Goal: Information Seeking & Learning: Learn about a topic

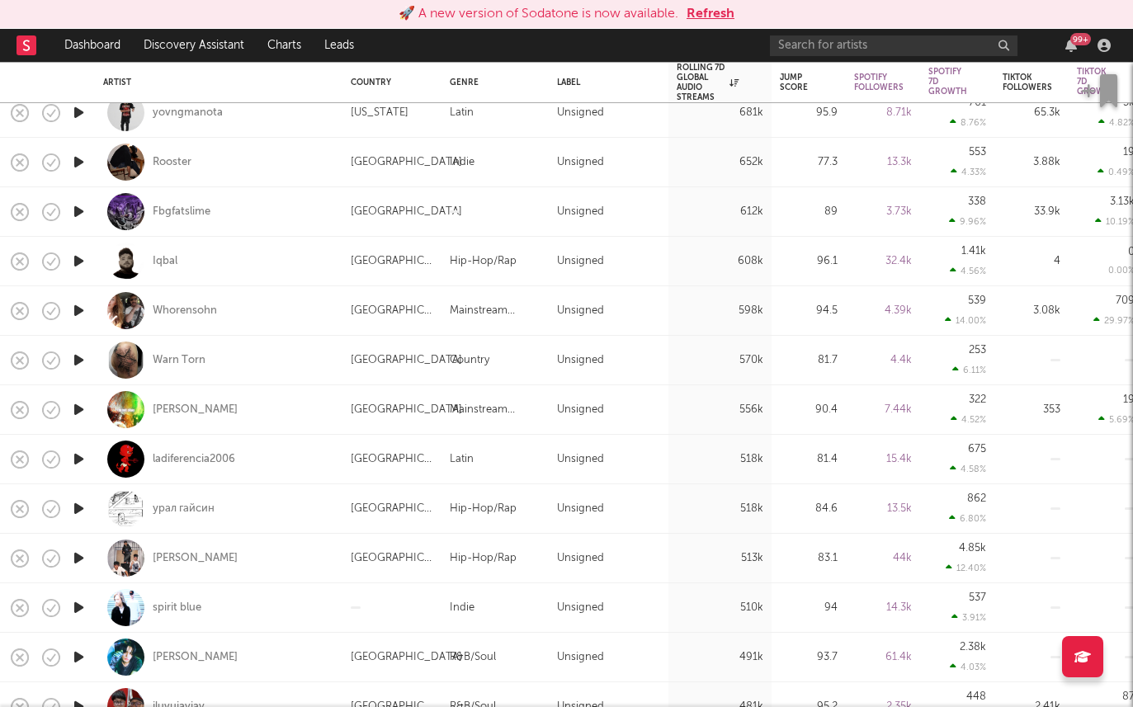
click at [724, 4] on button "Refresh" at bounding box center [710, 14] width 48 height 20
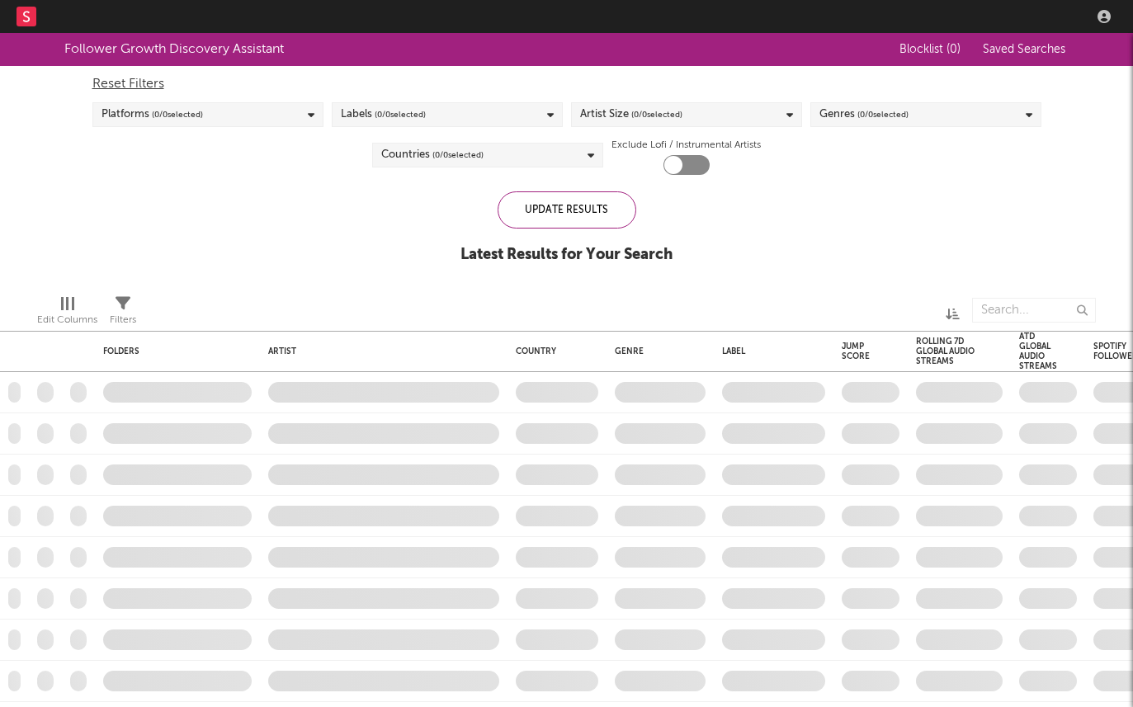
checkbox input "true"
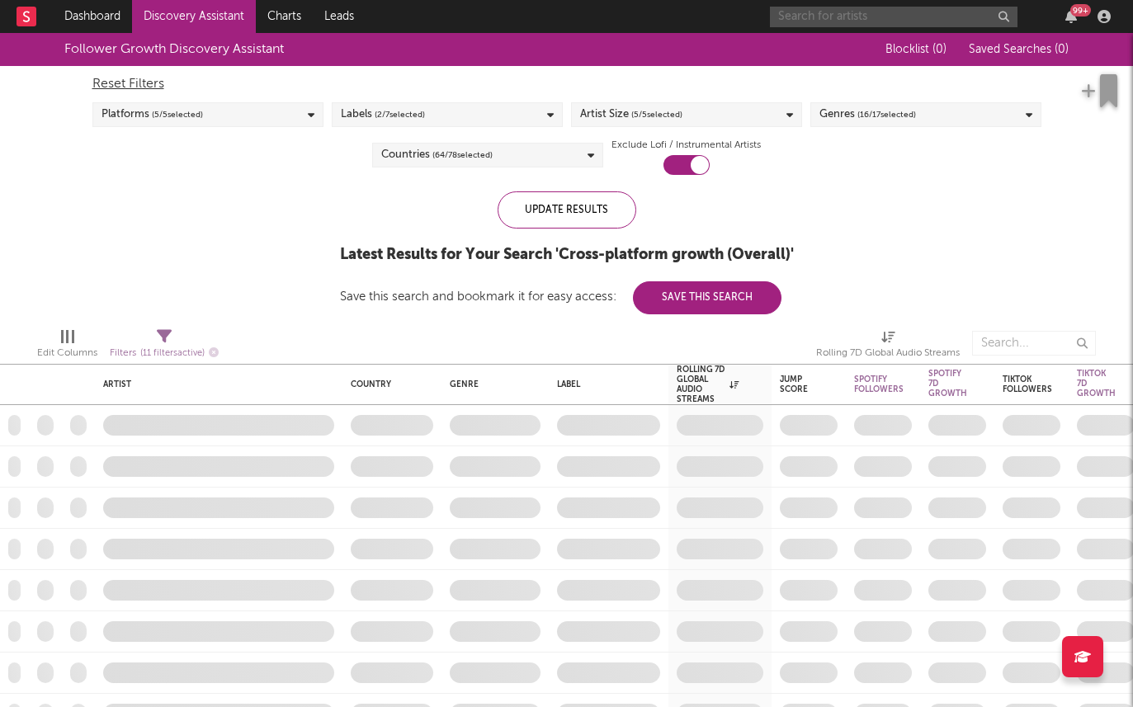
click at [894, 22] on input "text" at bounding box center [894, 17] width 248 height 21
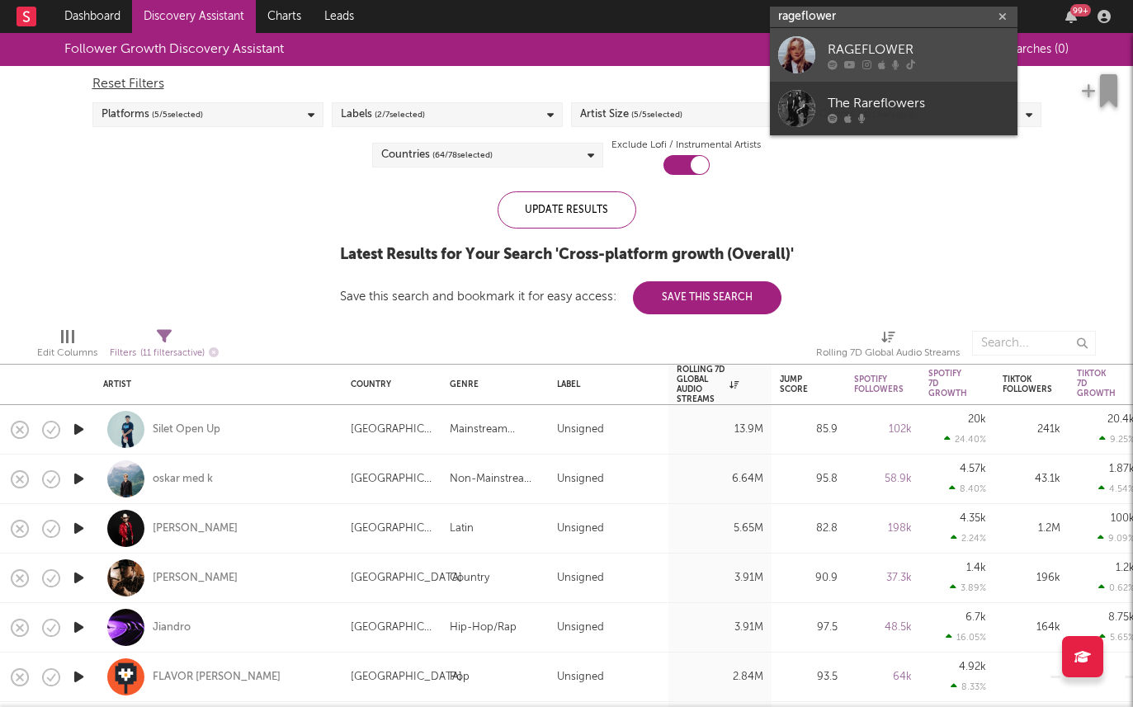
type input "rageflower"
click at [904, 55] on div "RAGEFLOWER" at bounding box center [919, 50] width 182 height 20
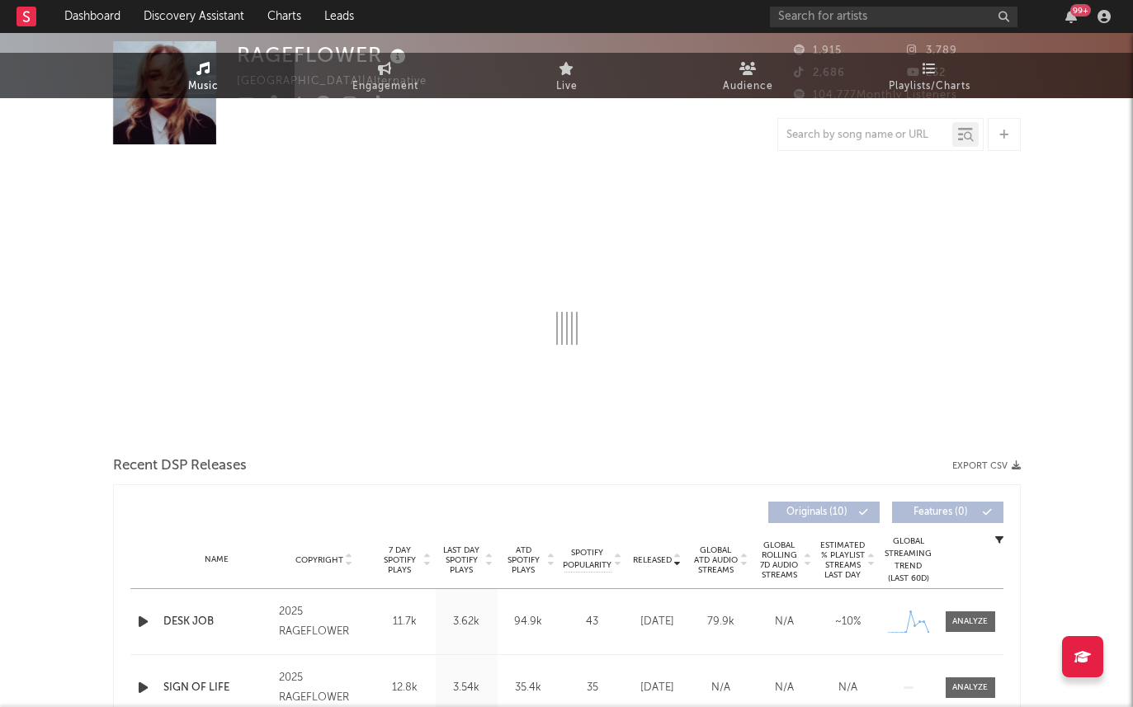
select select "1w"
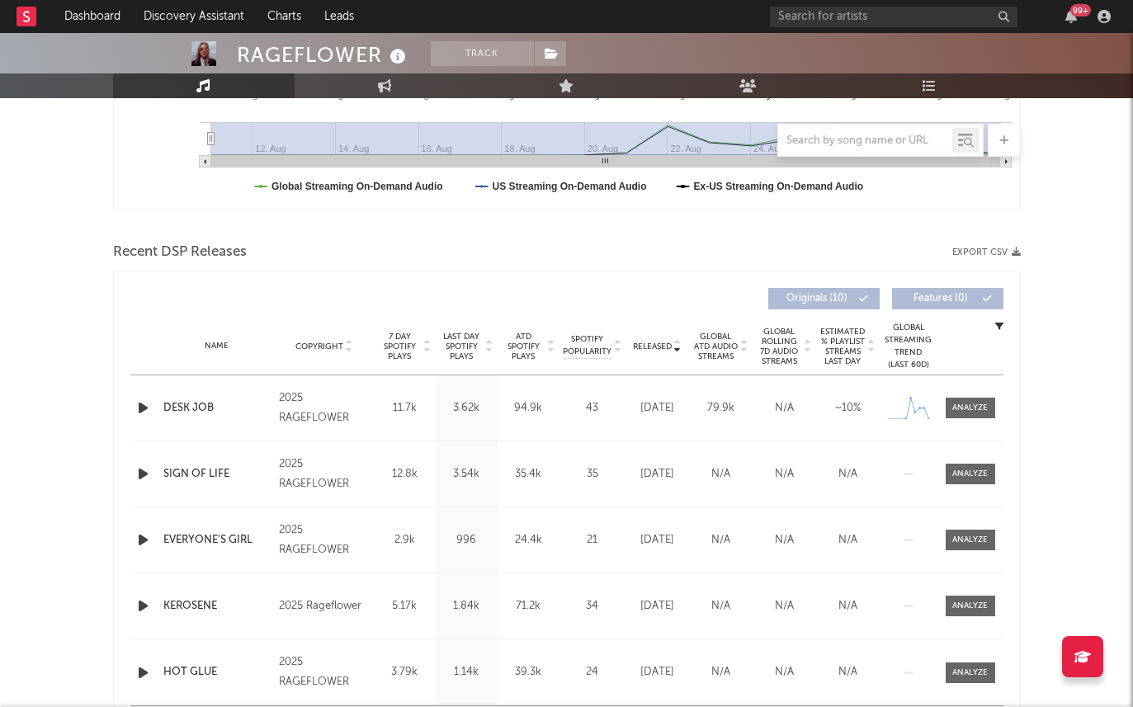
scroll to position [557, 0]
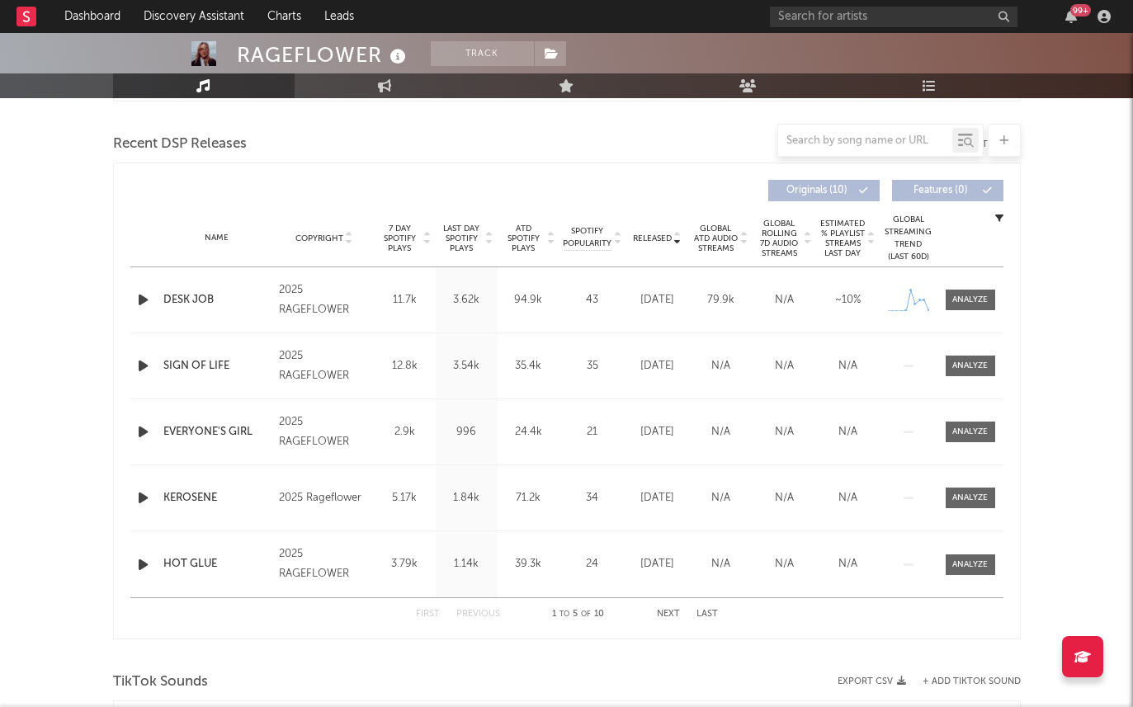
click at [462, 233] on span "Last Day Spotify Plays" at bounding box center [462, 239] width 44 height 30
click at [403, 241] on span "7 Day Spotify Plays" at bounding box center [400, 239] width 44 height 30
click at [447, 231] on span "Last Day Spotify Plays" at bounding box center [462, 239] width 44 height 30
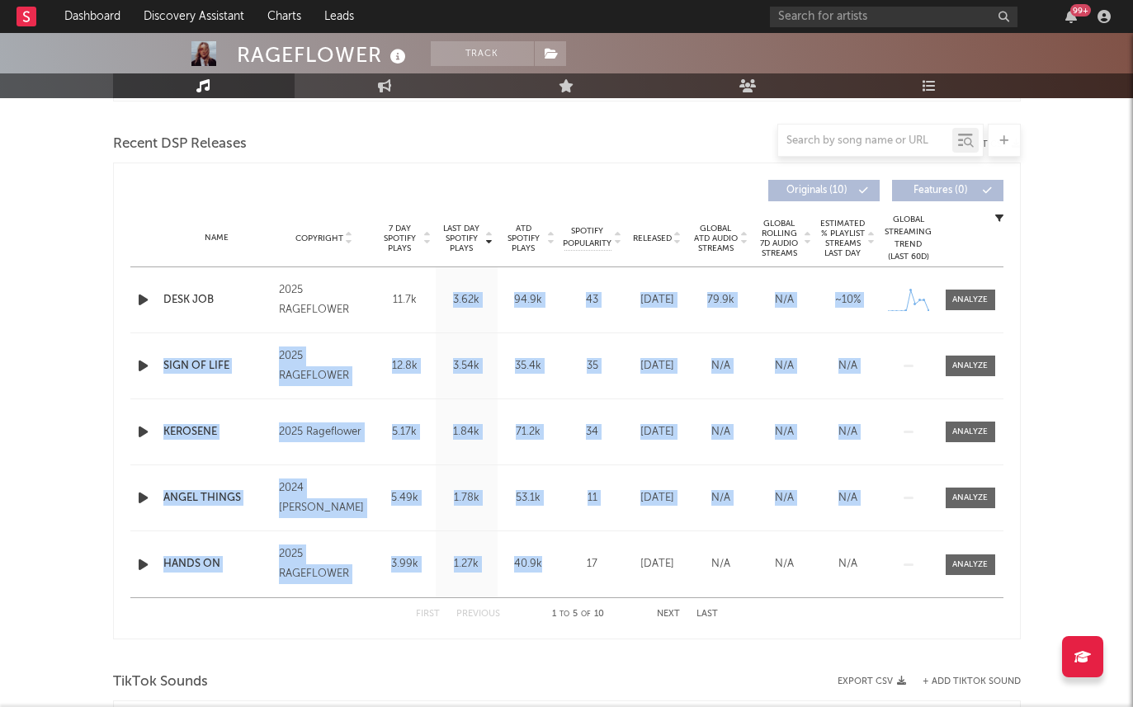
drag, startPoint x: 453, startPoint y: 304, endPoint x: 513, endPoint y: 578, distance: 280.5
click at [514, 579] on div "Name DESK JOB Copyright 2025 RAGEFLOWER Label RAGEFLOWER Album Names INFINITE H…" at bounding box center [566, 432] width 873 height 330
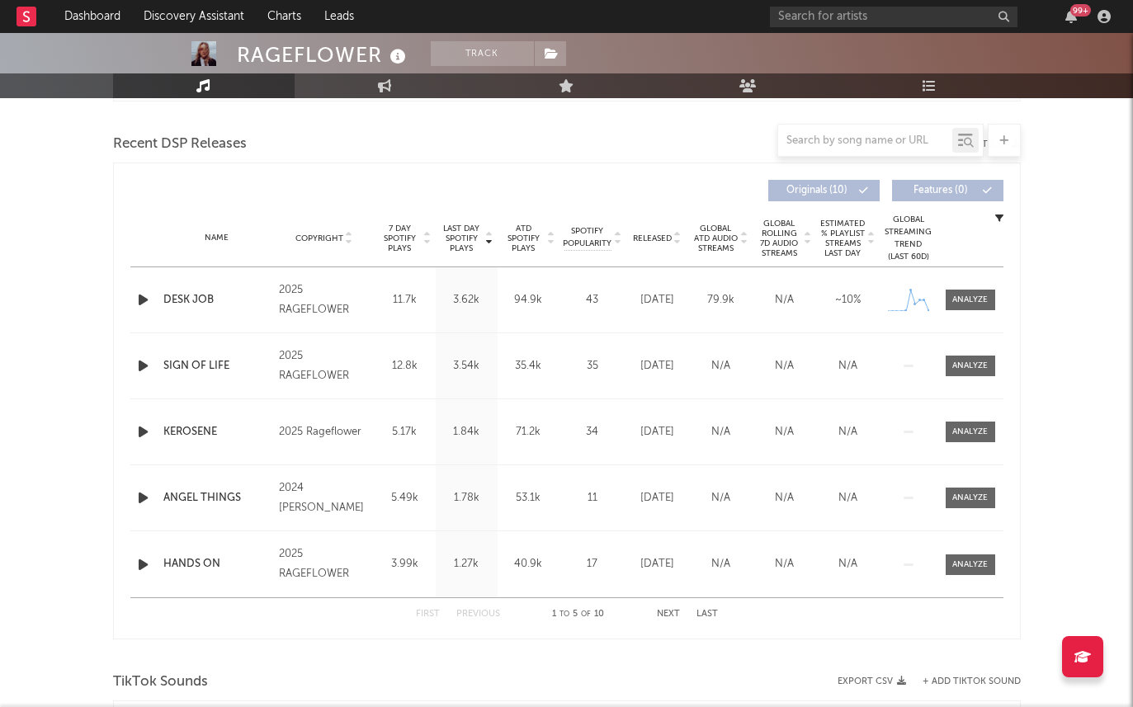
click at [494, 603] on div "First Previous 1 to 5 of 10 Next Last" at bounding box center [567, 614] width 302 height 32
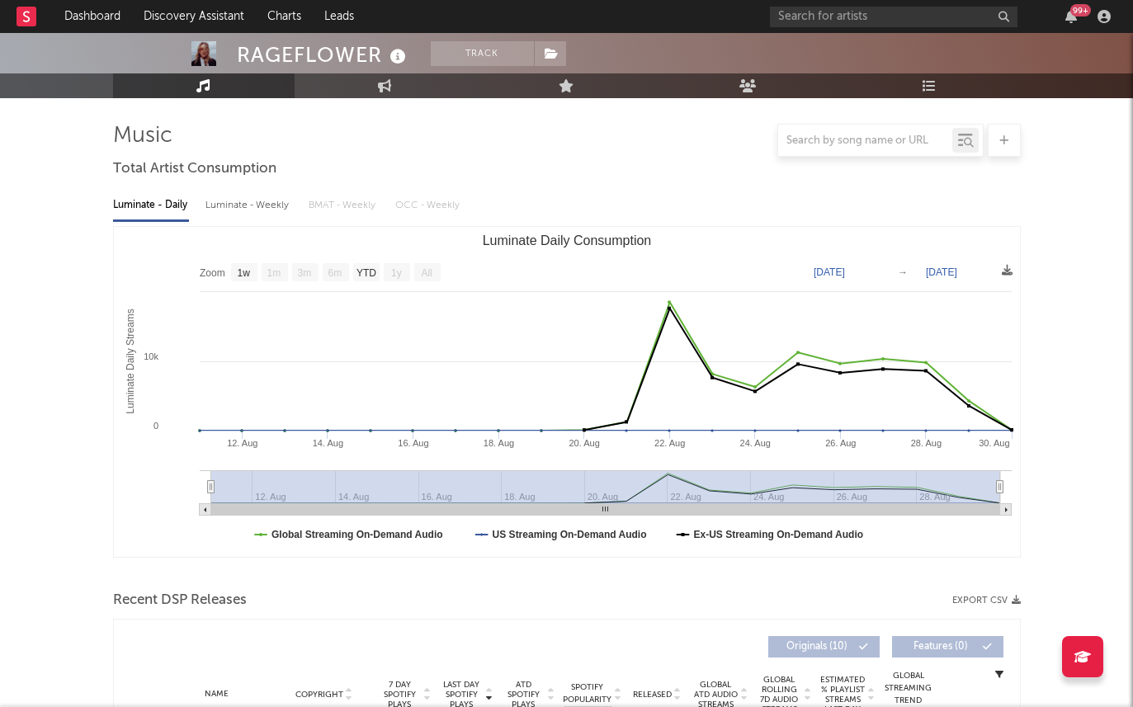
scroll to position [0, 0]
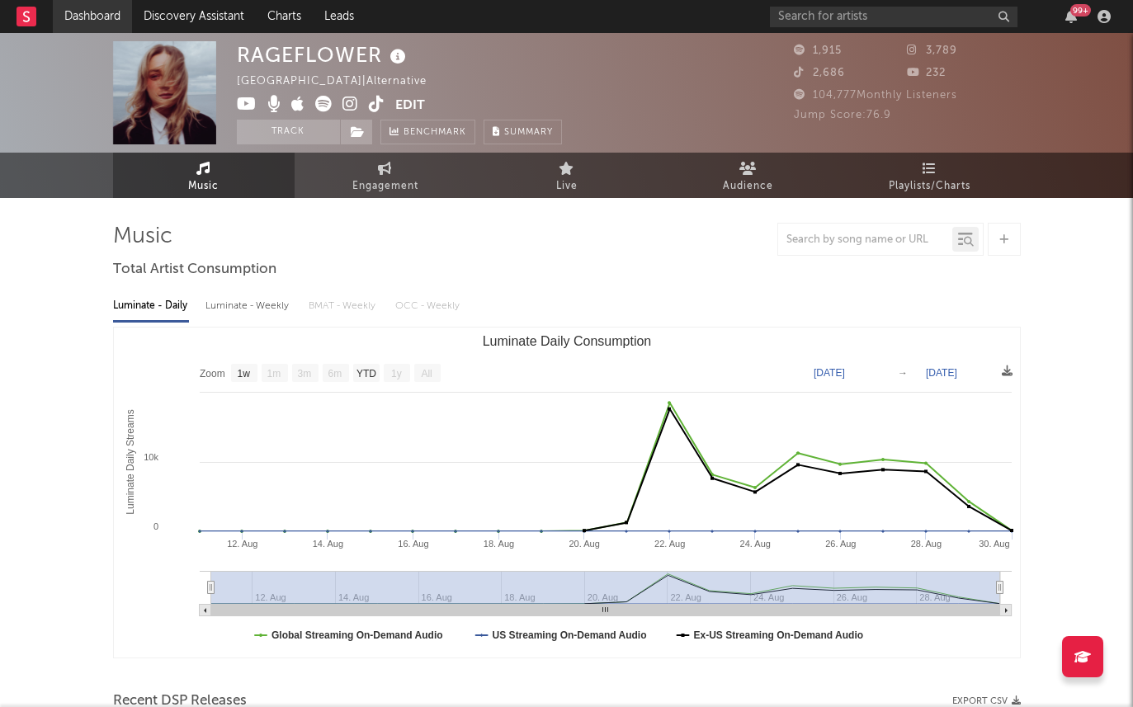
click at [109, 19] on link "Dashboard" at bounding box center [92, 16] width 79 height 33
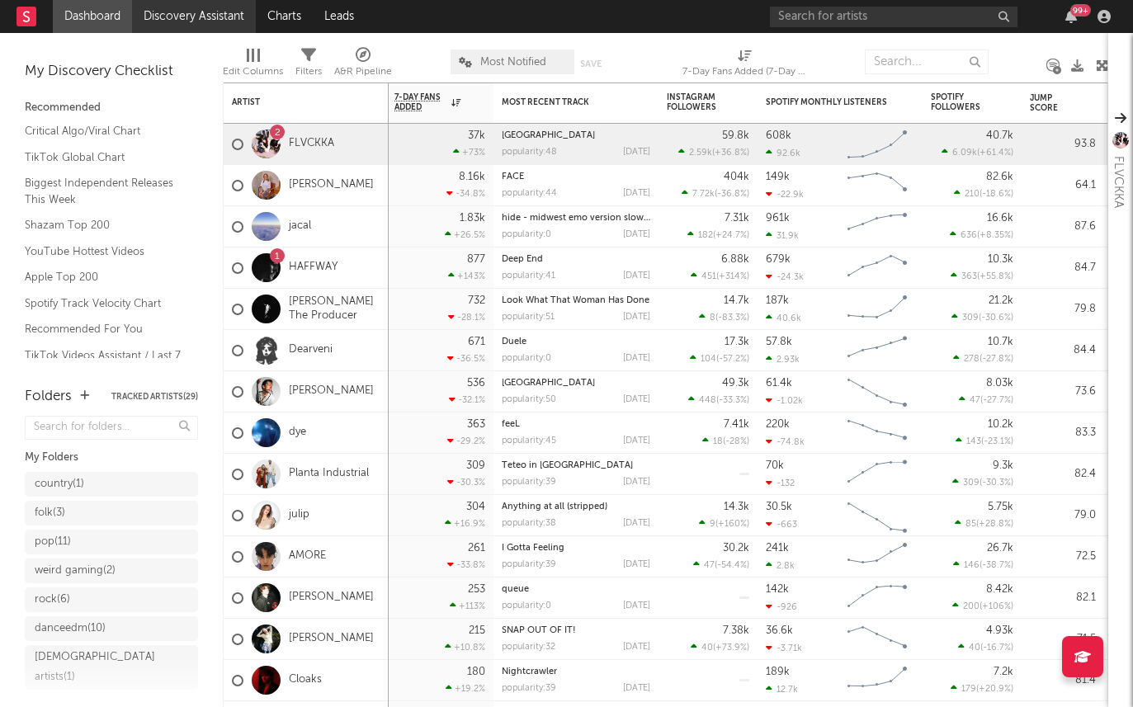
click at [191, 9] on link "Discovery Assistant" at bounding box center [194, 16] width 124 height 33
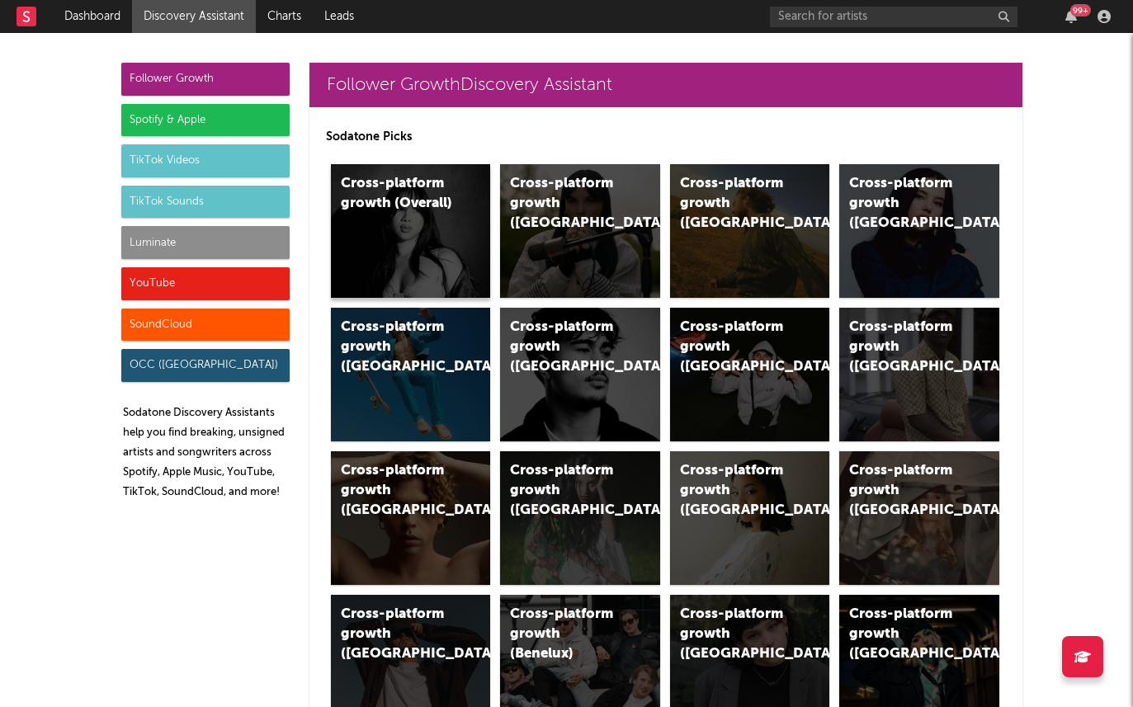
click at [382, 196] on div "Cross-platform growth (Overall)" at bounding box center [397, 194] width 112 height 40
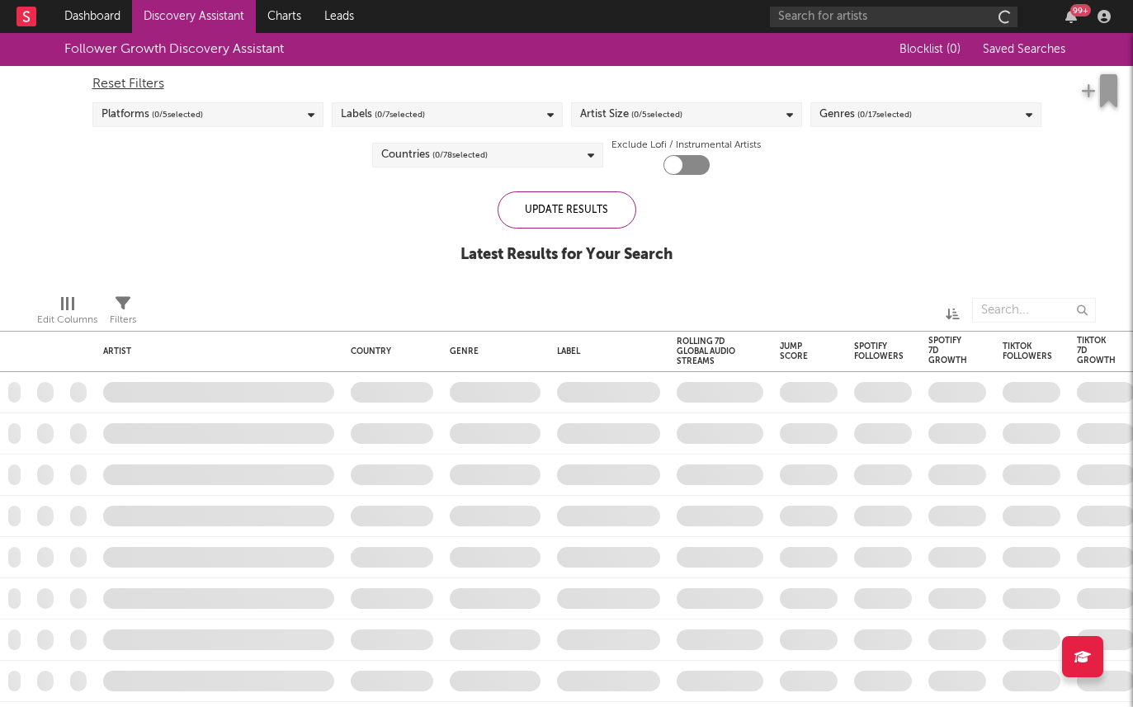
checkbox input "true"
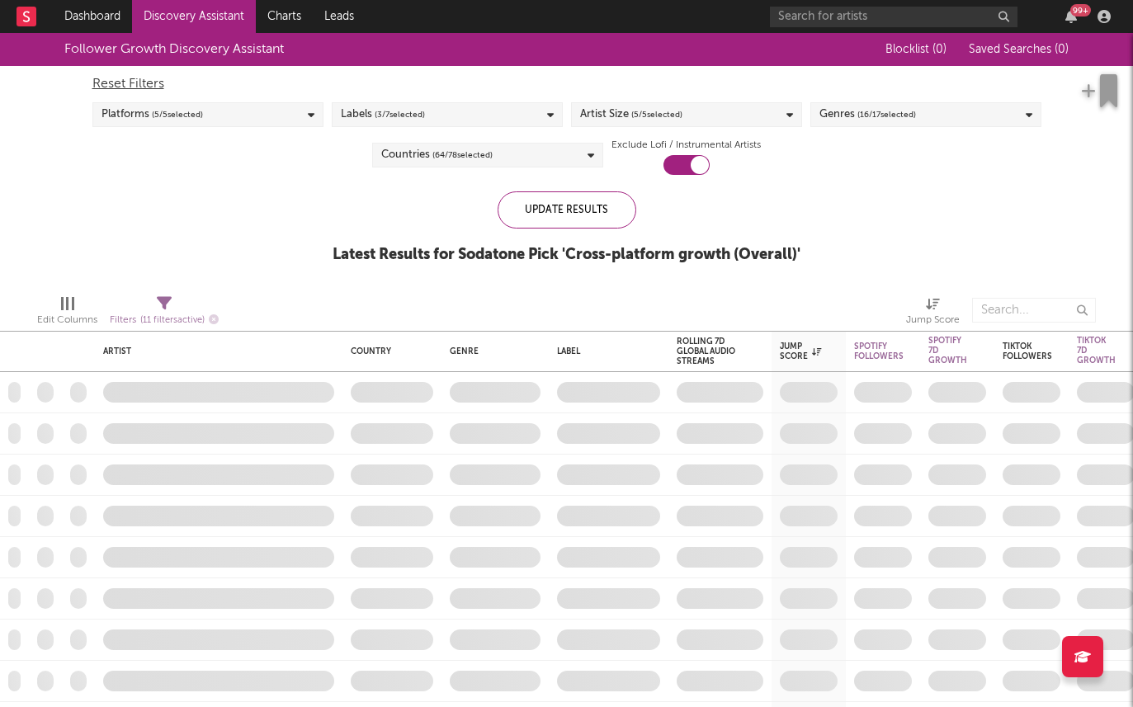
click at [1075, 11] on div "99 +" at bounding box center [1080, 10] width 21 height 12
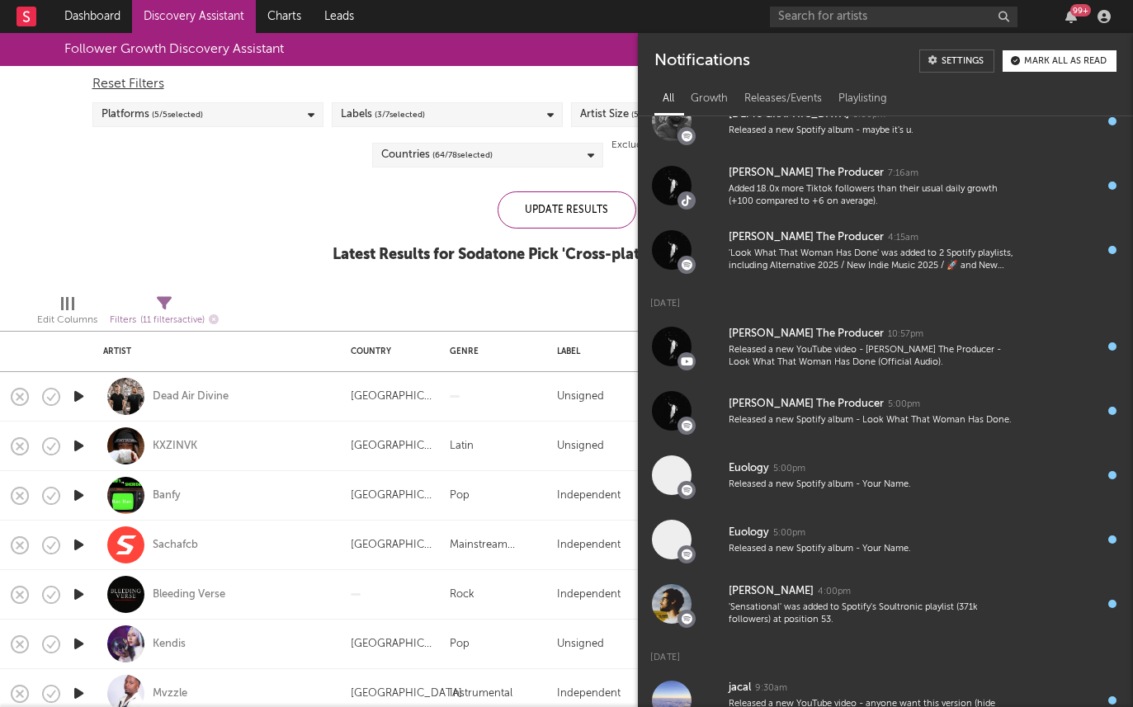
scroll to position [2702, 0]
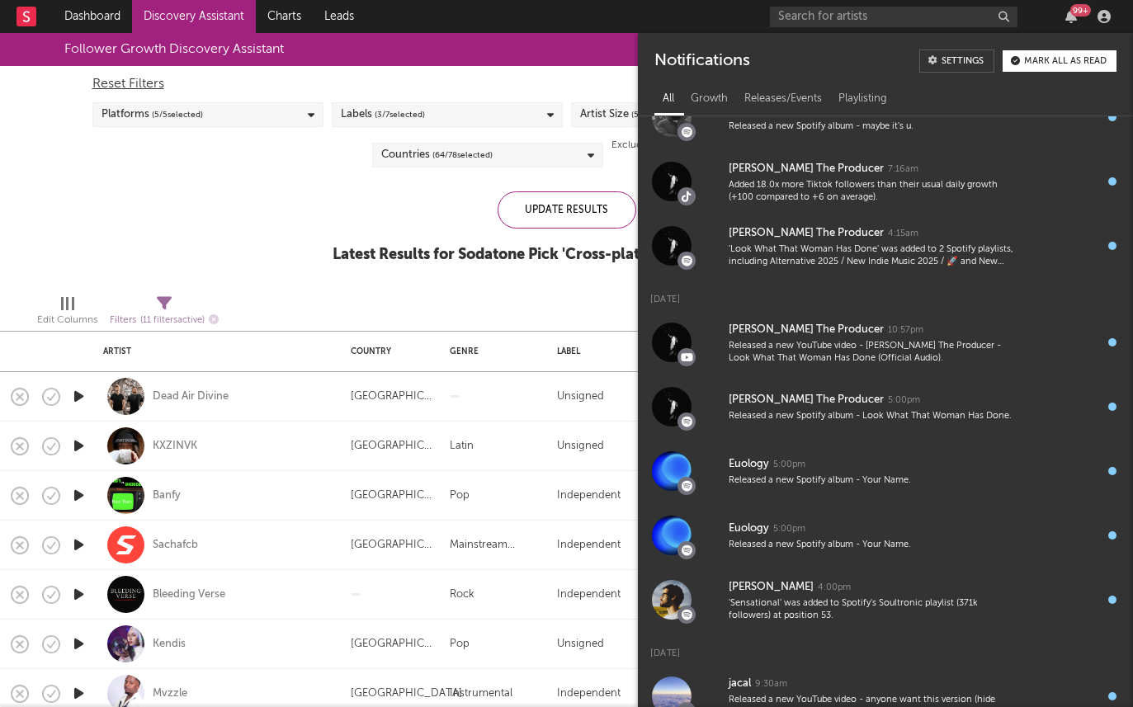
click at [469, 175] on div "Follower Growth Discovery Assistant Blocklist ( 0 ) Saved Searches ( 0 ) Reset …" at bounding box center [566, 157] width 1133 height 248
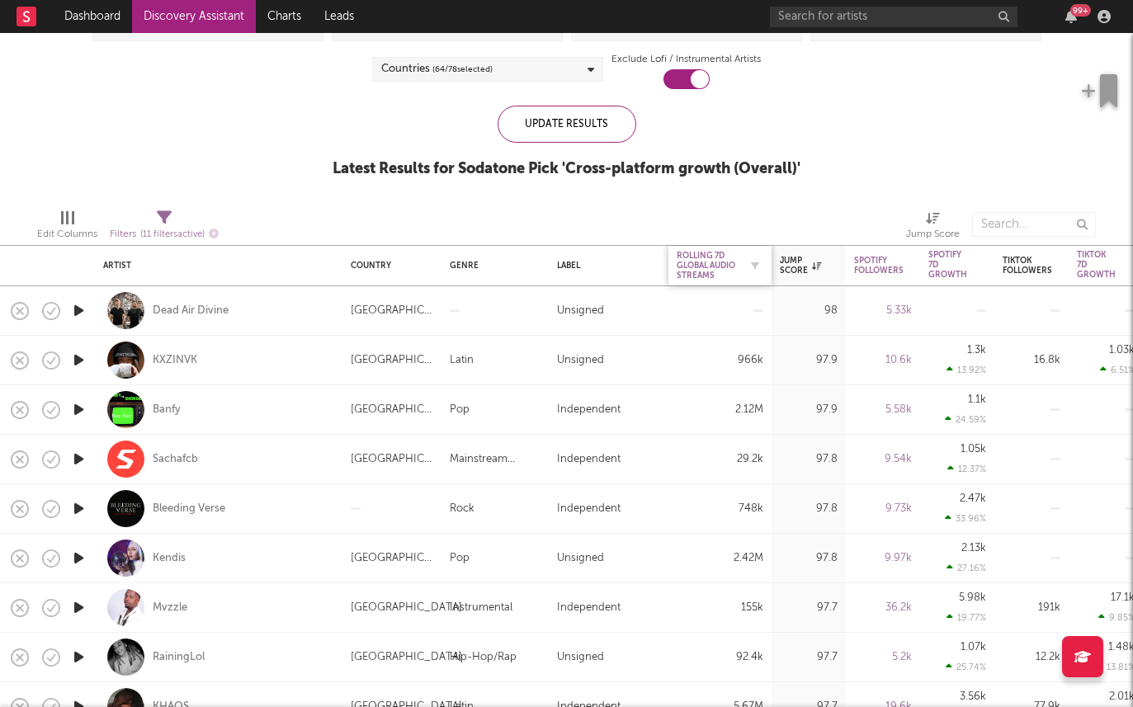
click at [715, 266] on div "Rolling 7D Global Audio Streams" at bounding box center [708, 266] width 62 height 30
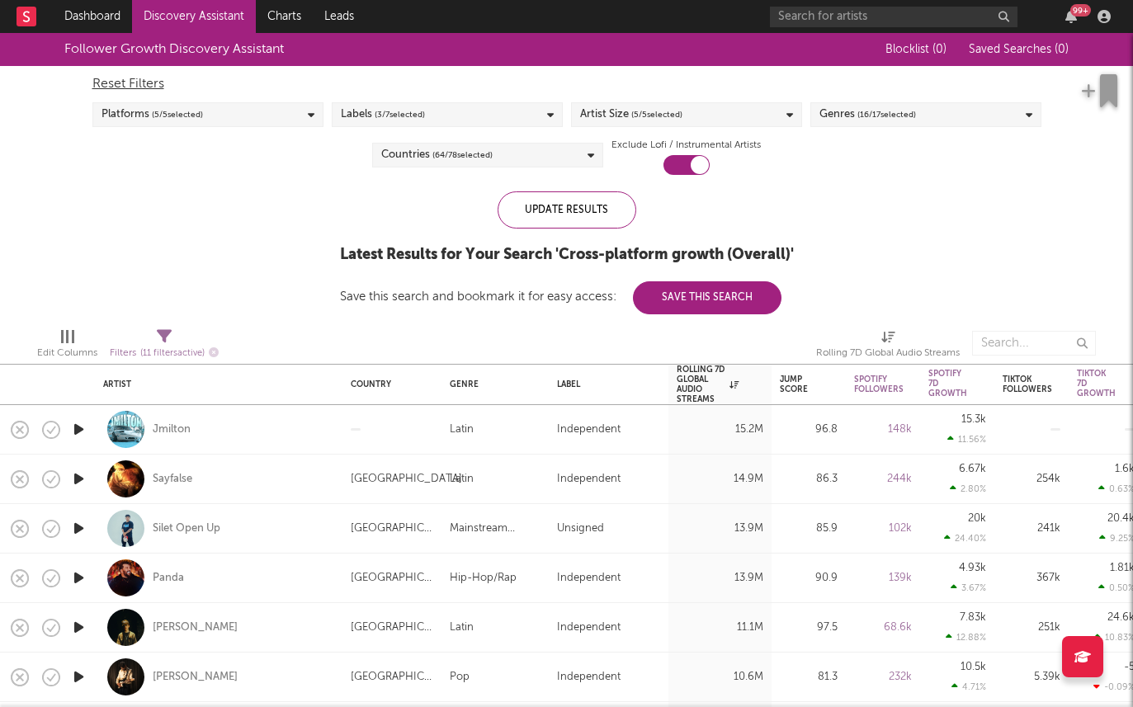
click at [453, 155] on span "( 64 / 78 selected)" at bounding box center [462, 155] width 60 height 20
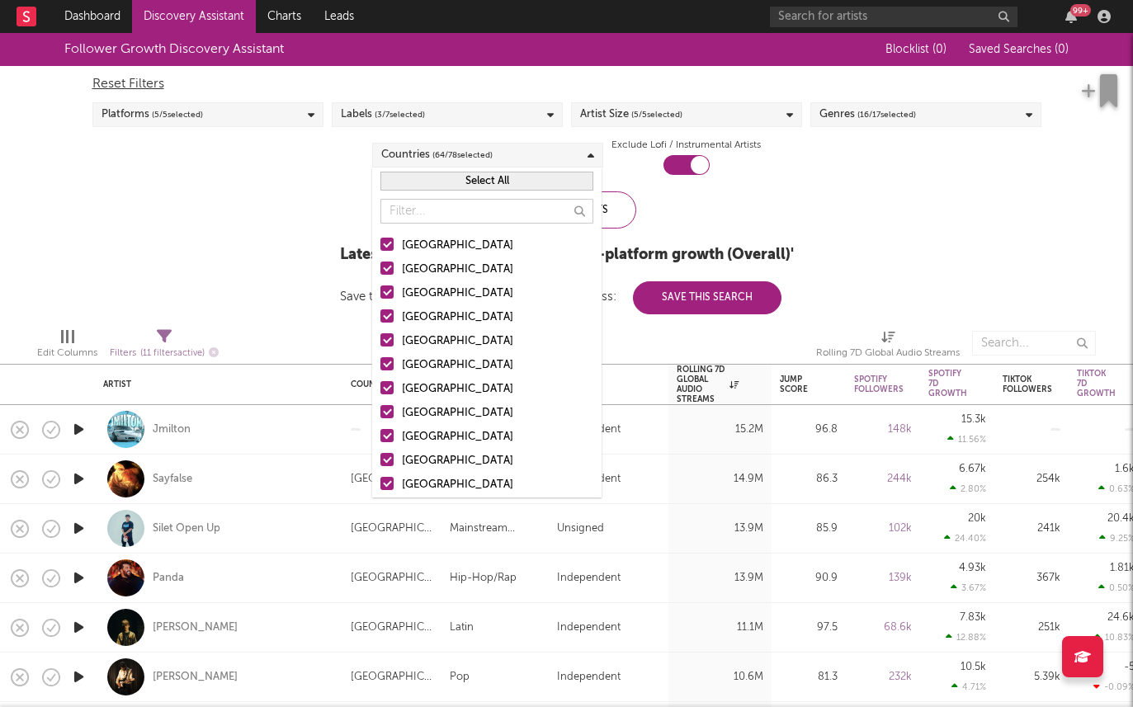
click at [432, 182] on button "Select All" at bounding box center [486, 181] width 213 height 19
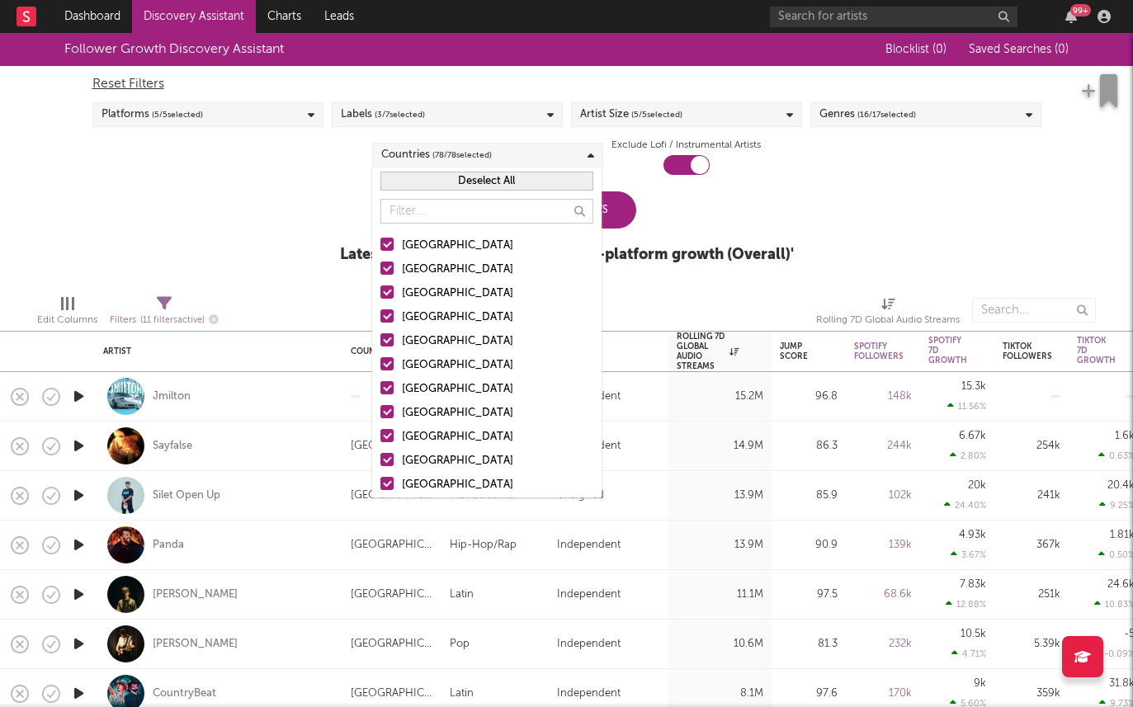
click at [427, 183] on button "Deselect All" at bounding box center [486, 181] width 213 height 19
click at [385, 249] on div at bounding box center [386, 244] width 13 height 13
click at [380, 249] on input "United States" at bounding box center [380, 246] width 0 height 20
click at [387, 300] on label "Canada" at bounding box center [486, 294] width 213 height 20
click at [380, 300] on input "Canada" at bounding box center [380, 294] width 0 height 20
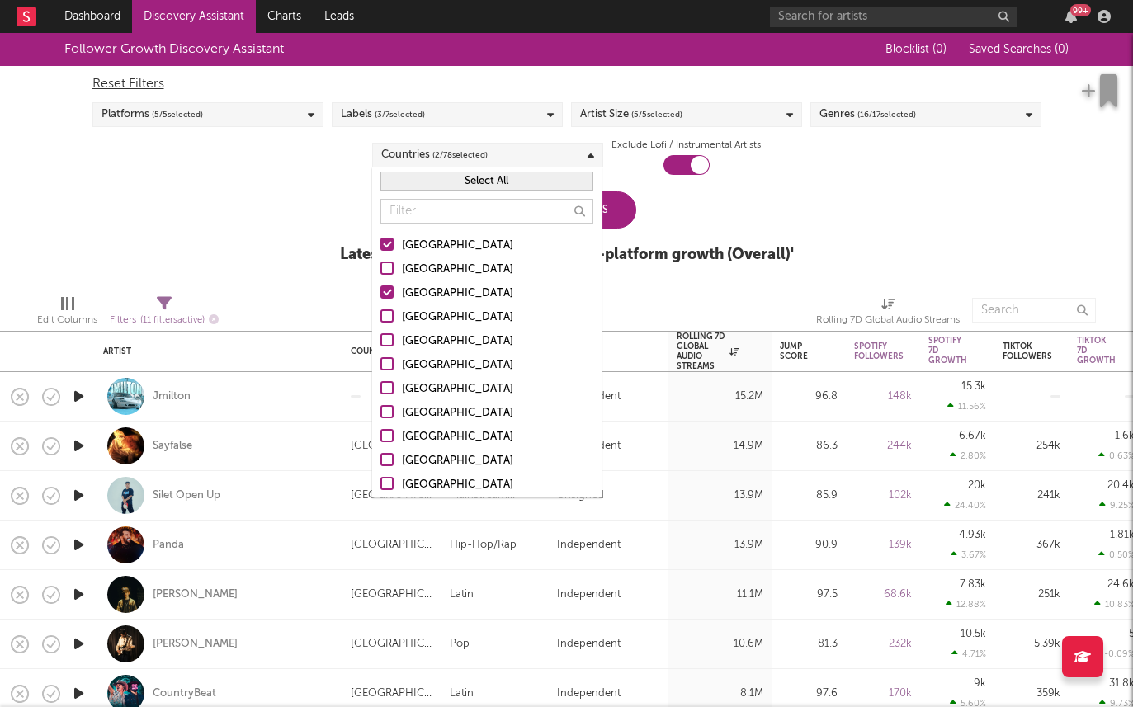
click at [387, 319] on div at bounding box center [386, 315] width 13 height 13
click at [380, 319] on input "[GEOGRAPHIC_DATA]" at bounding box center [380, 318] width 0 height 20
click at [389, 270] on div at bounding box center [386, 268] width 13 height 13
click at [380, 270] on input "Australia" at bounding box center [380, 270] width 0 height 20
click at [306, 236] on div "Follower Growth Discovery Assistant Blocklist ( 0 ) Saved Searches ( 0 ) Reset …" at bounding box center [566, 157] width 1133 height 248
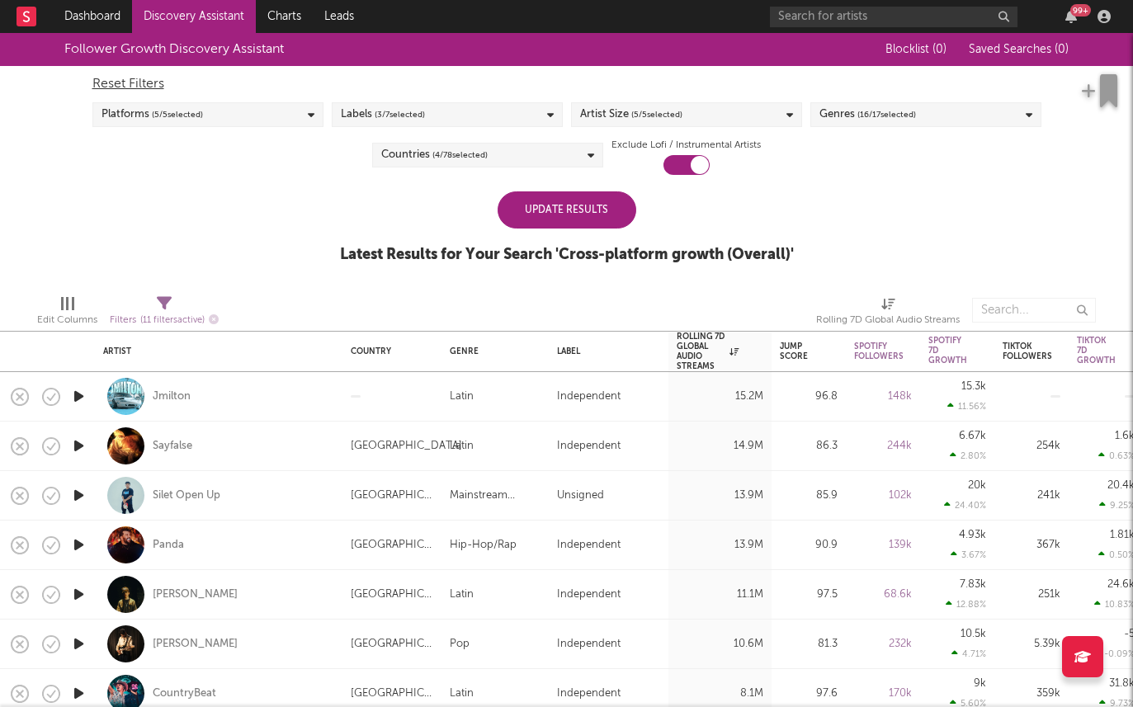
click at [517, 216] on div "Update Results" at bounding box center [567, 209] width 139 height 37
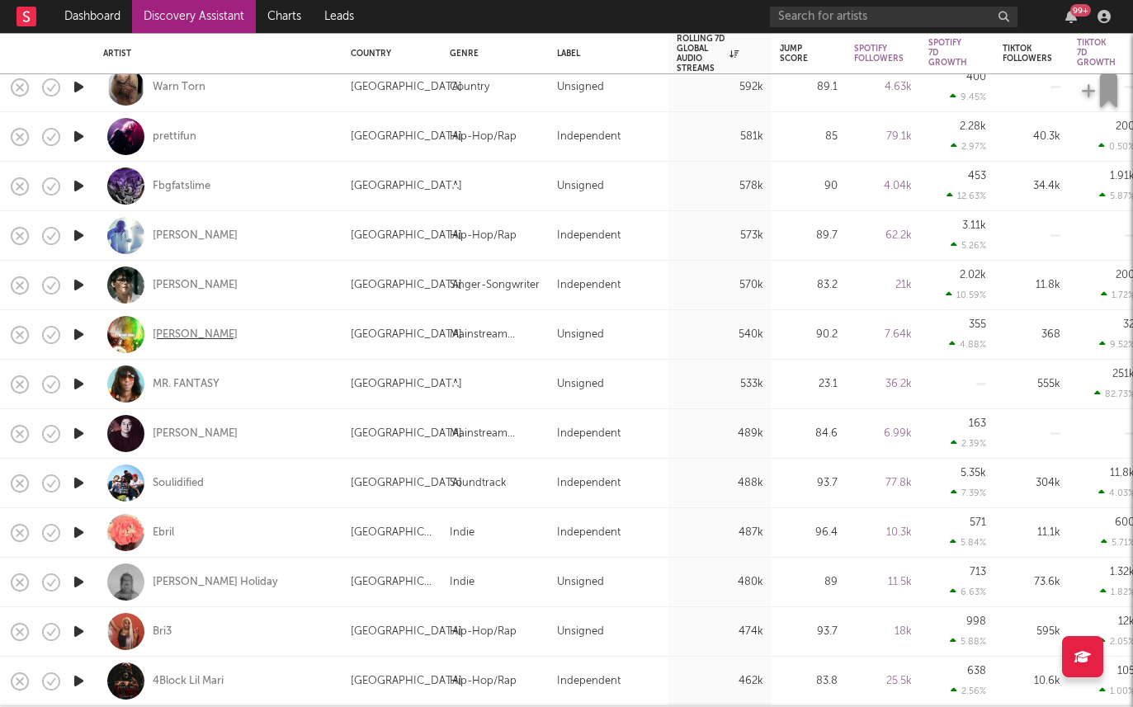
click at [163, 332] on div "Otto" at bounding box center [195, 335] width 85 height 15
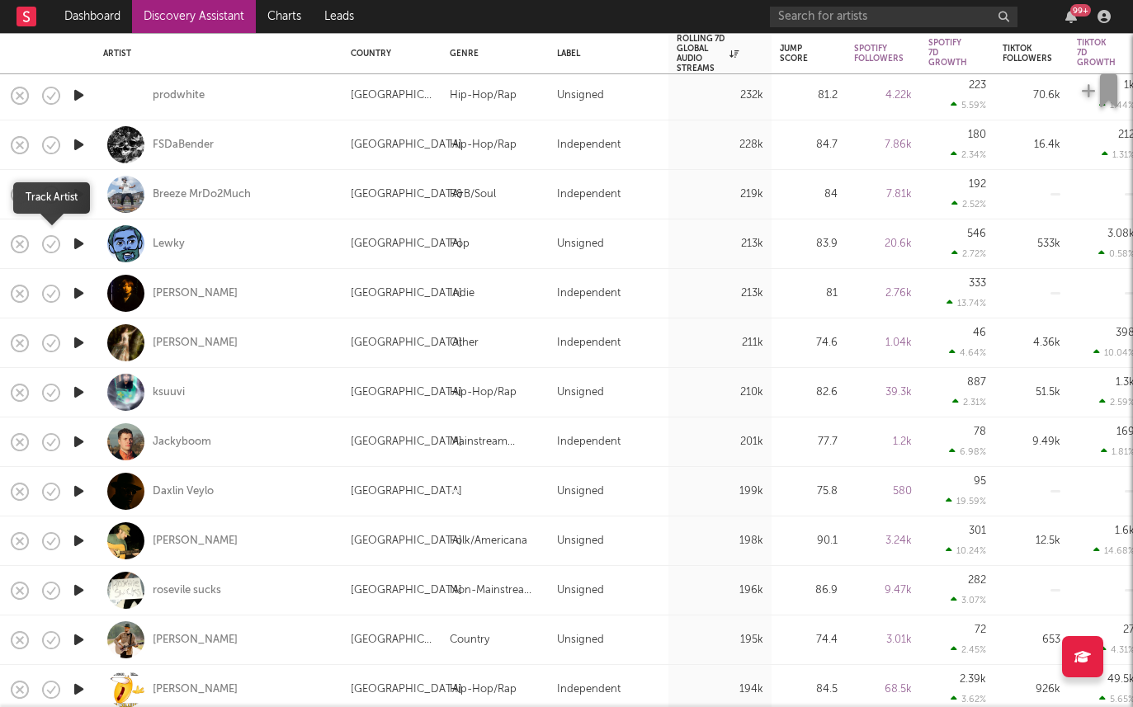
click at [57, 239] on icon "button" at bounding box center [51, 244] width 23 height 23
click at [50, 241] on icon "button" at bounding box center [51, 244] width 23 height 23
click at [83, 243] on icon "button" at bounding box center [90, 245] width 21 height 18
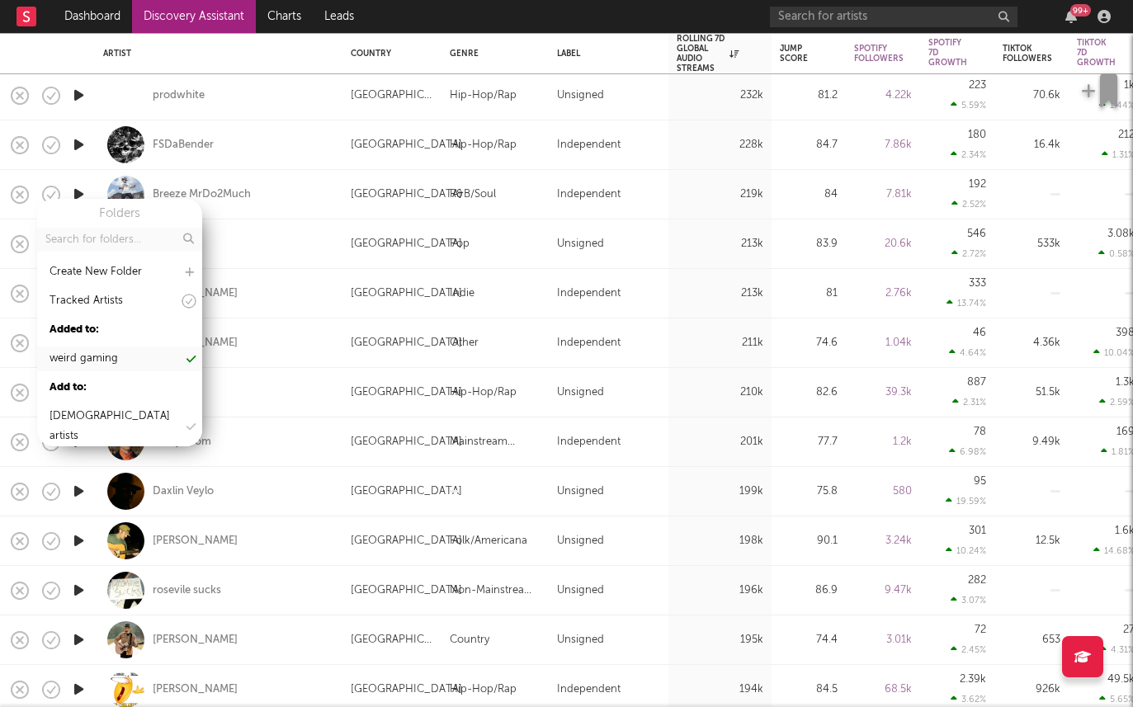
click at [154, 358] on div "weird gaming" at bounding box center [119, 359] width 165 height 25
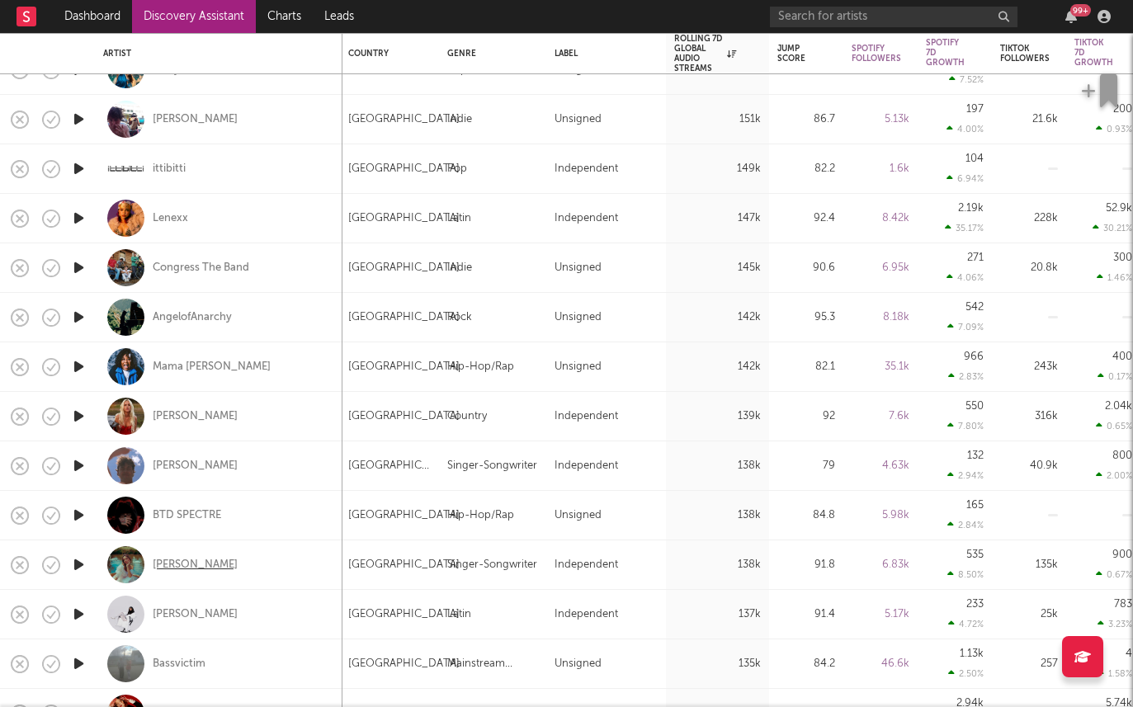
click at [217, 559] on div "[PERSON_NAME]" at bounding box center [195, 565] width 85 height 15
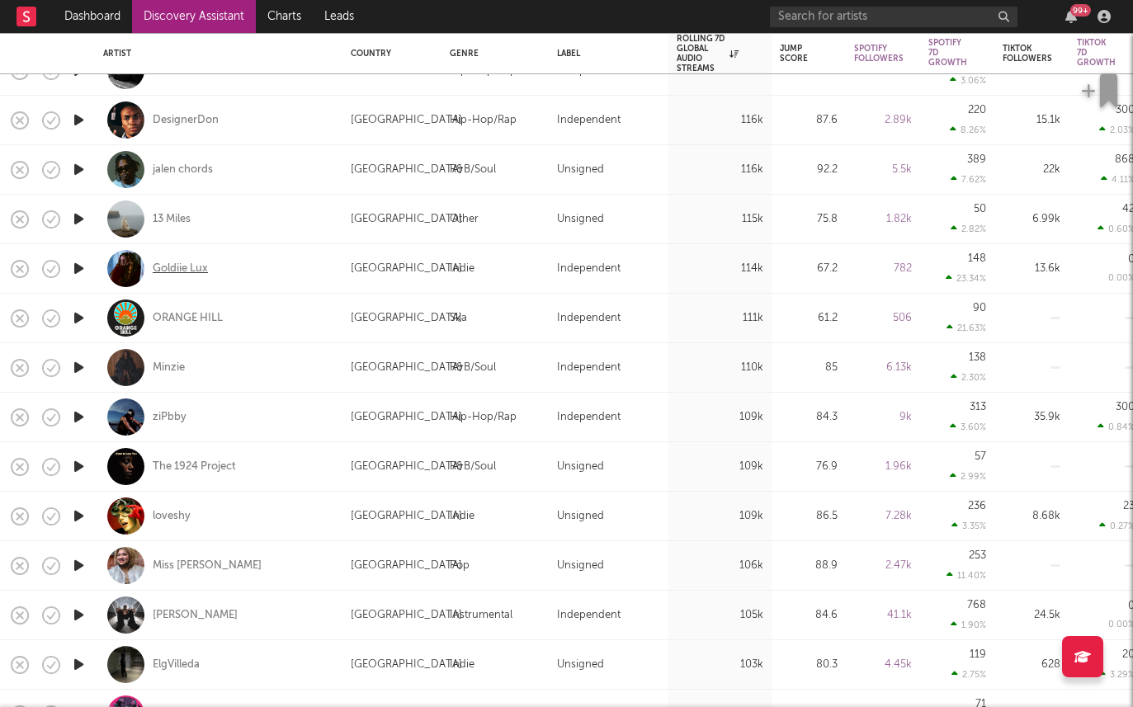
click at [185, 276] on div "Goldiie Lux" at bounding box center [180, 269] width 55 height 15
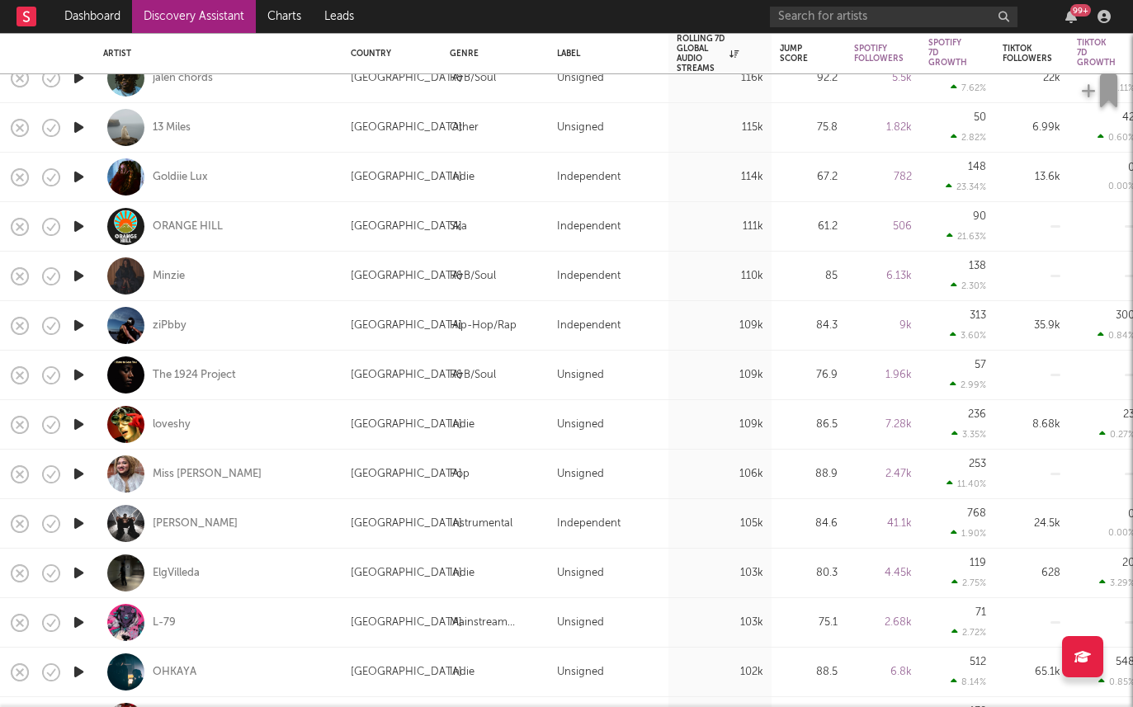
click at [80, 280] on icon "button" at bounding box center [78, 276] width 17 height 21
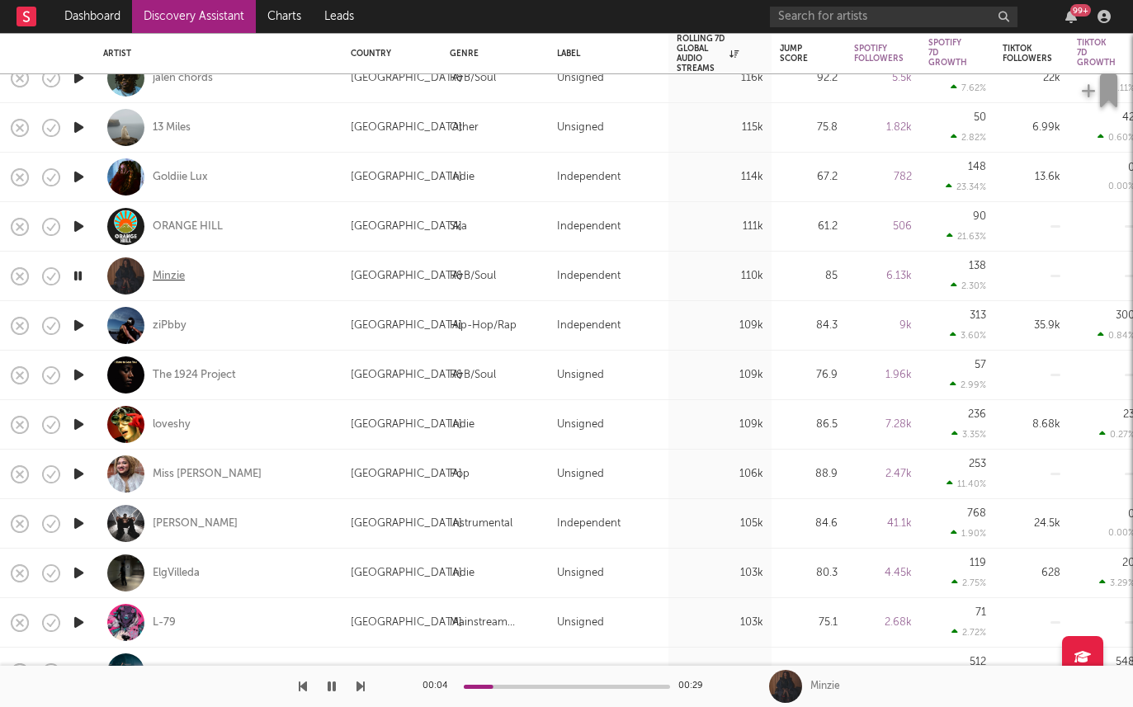
click at [168, 272] on div "Minzie" at bounding box center [169, 276] width 32 height 15
click at [74, 225] on icon "button" at bounding box center [78, 226] width 17 height 21
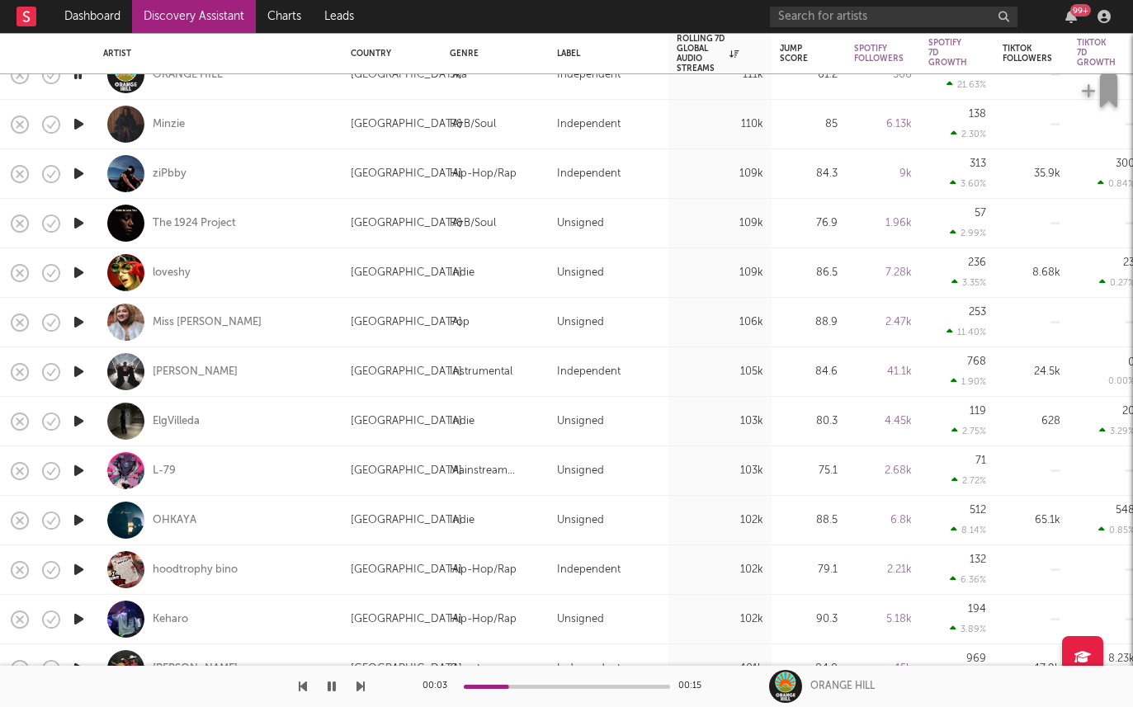
click at [77, 321] on icon "button" at bounding box center [78, 322] width 17 height 21
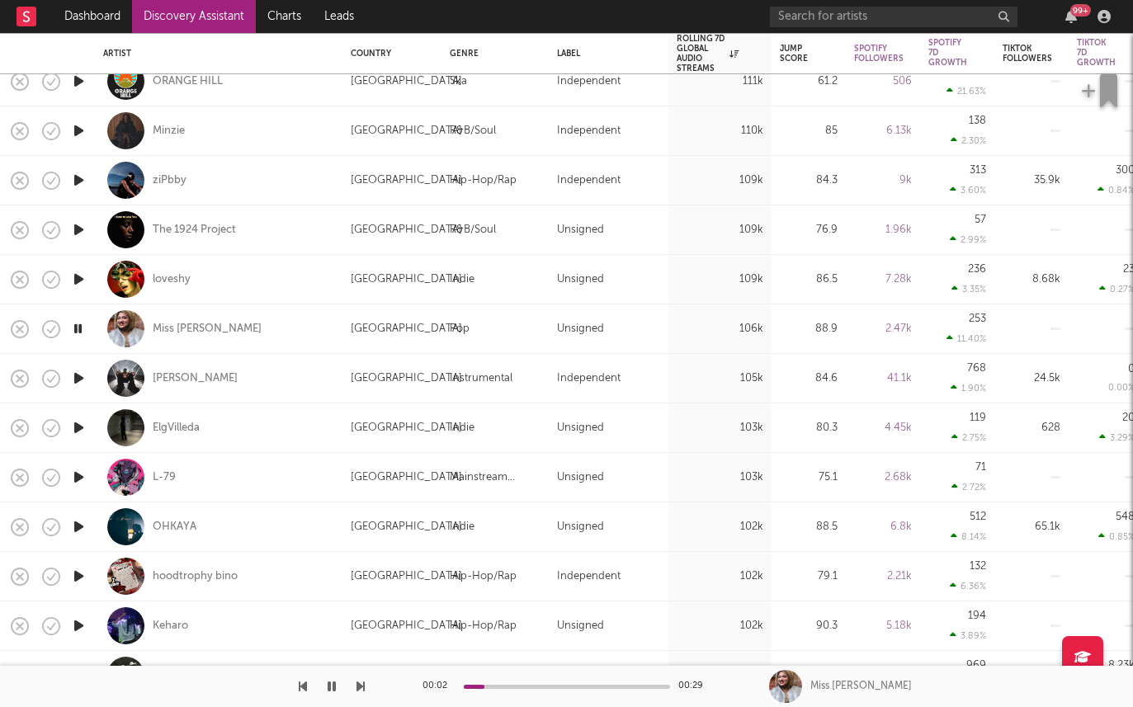
drag, startPoint x: 77, startPoint y: 374, endPoint x: 77, endPoint y: 417, distance: 42.9
click at [74, 373] on icon "button" at bounding box center [78, 378] width 17 height 21
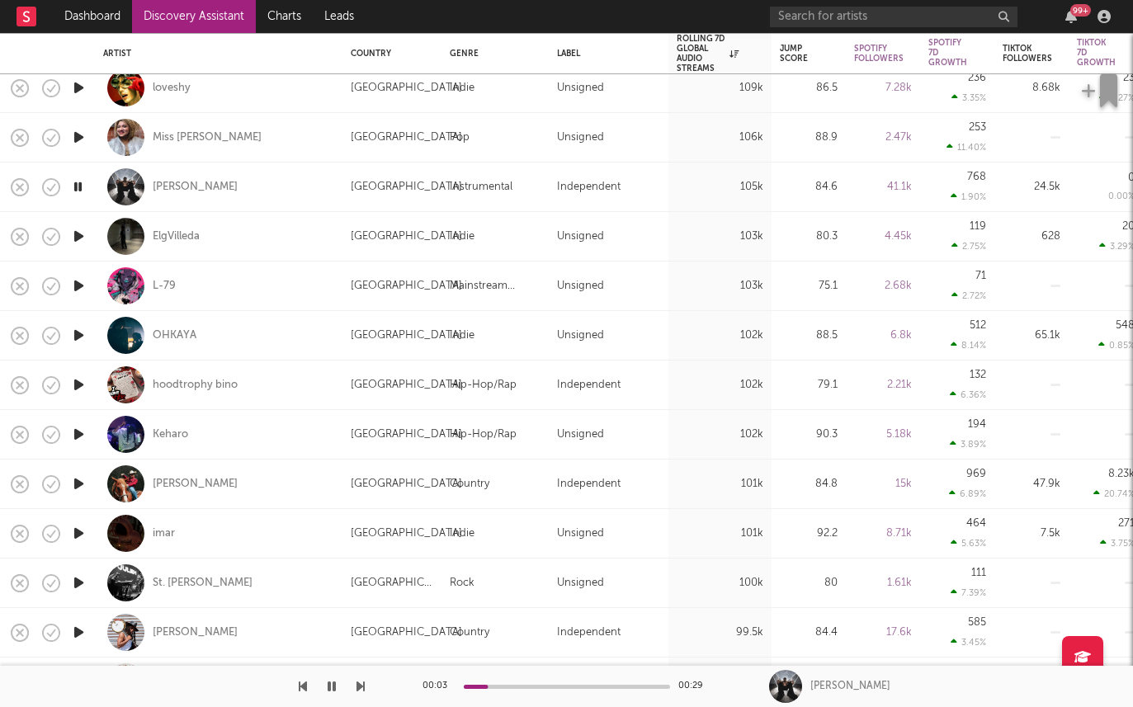
click at [76, 334] on icon "button" at bounding box center [78, 335] width 17 height 21
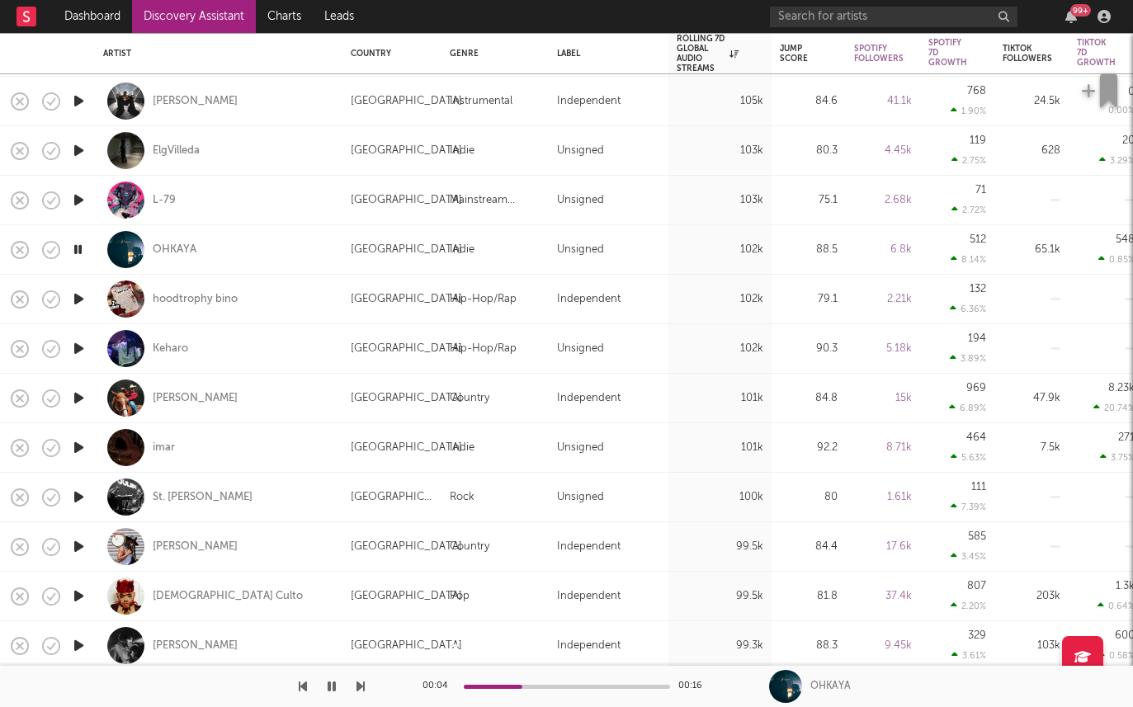
click at [73, 401] on icon "button" at bounding box center [78, 398] width 17 height 21
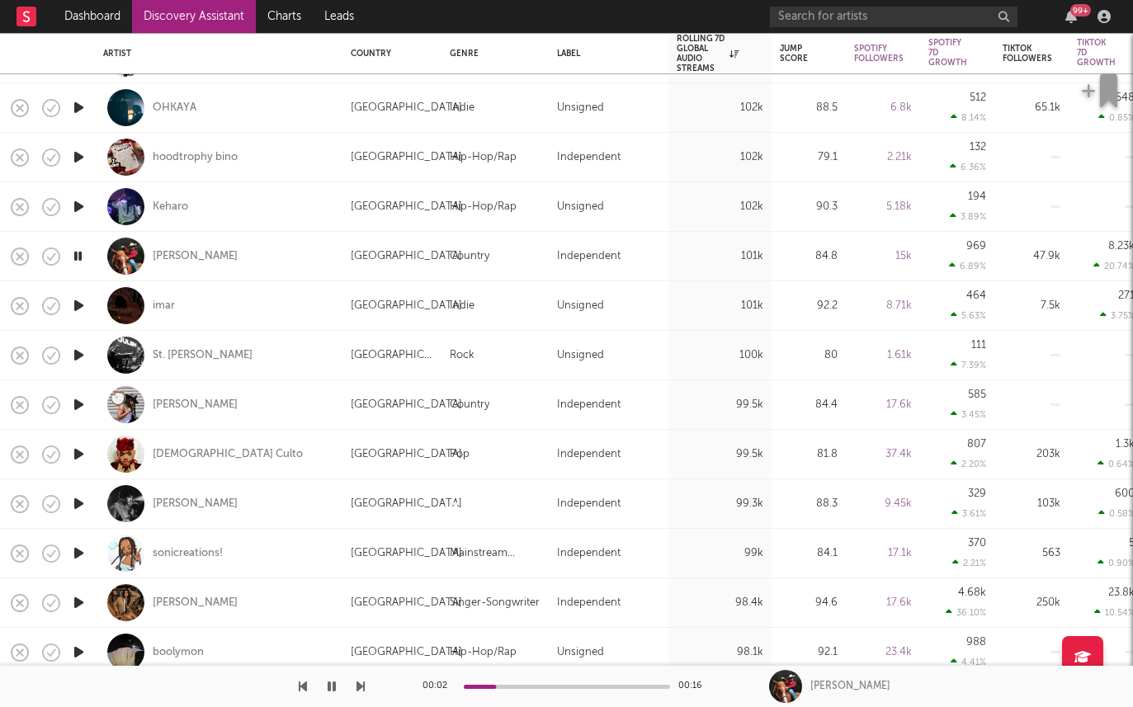
click at [76, 356] on icon "button" at bounding box center [78, 355] width 17 height 21
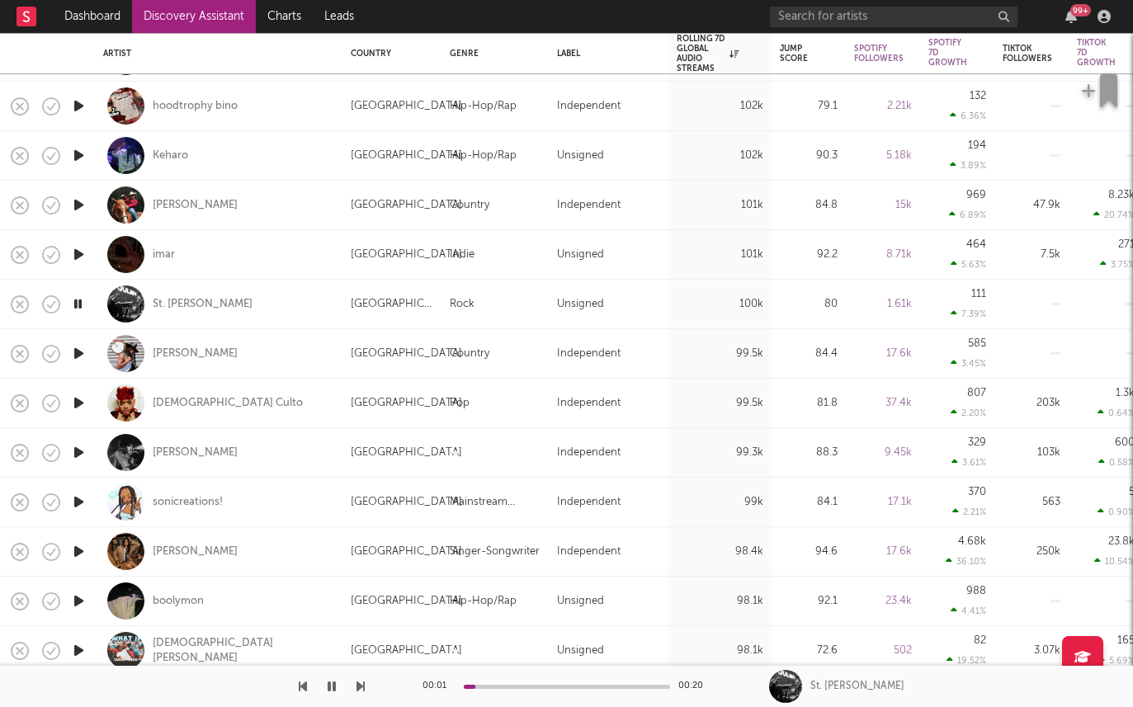
click at [78, 358] on icon "button" at bounding box center [78, 353] width 17 height 21
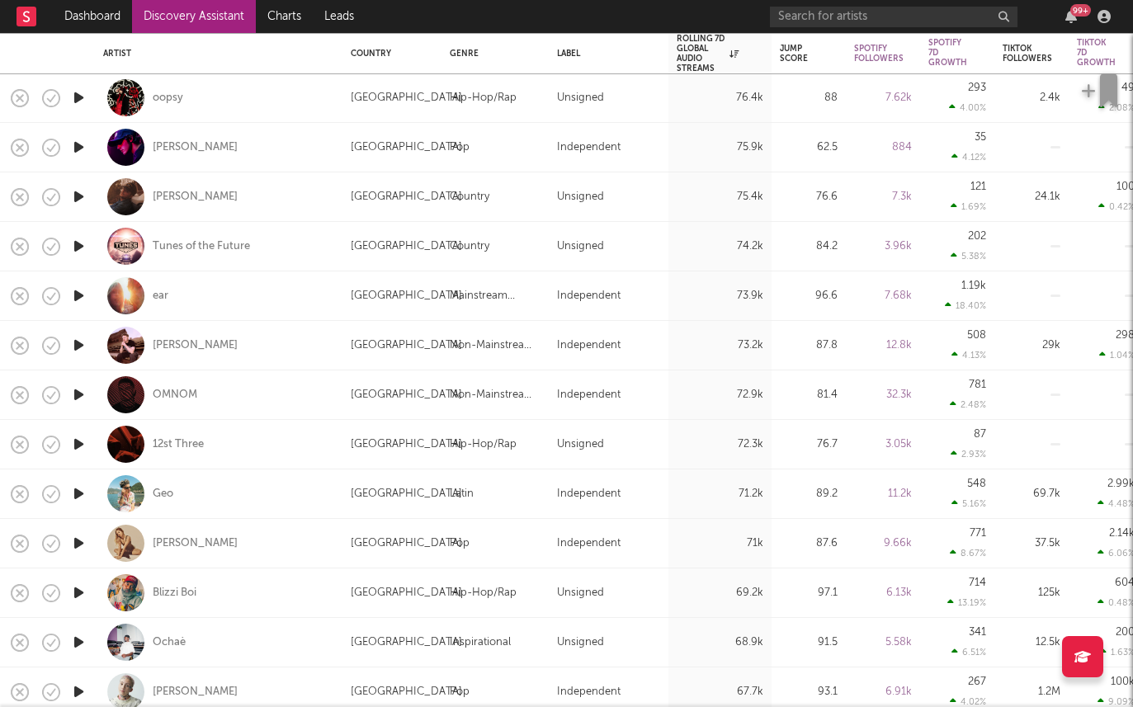
click at [77, 493] on icon "button" at bounding box center [78, 494] width 17 height 21
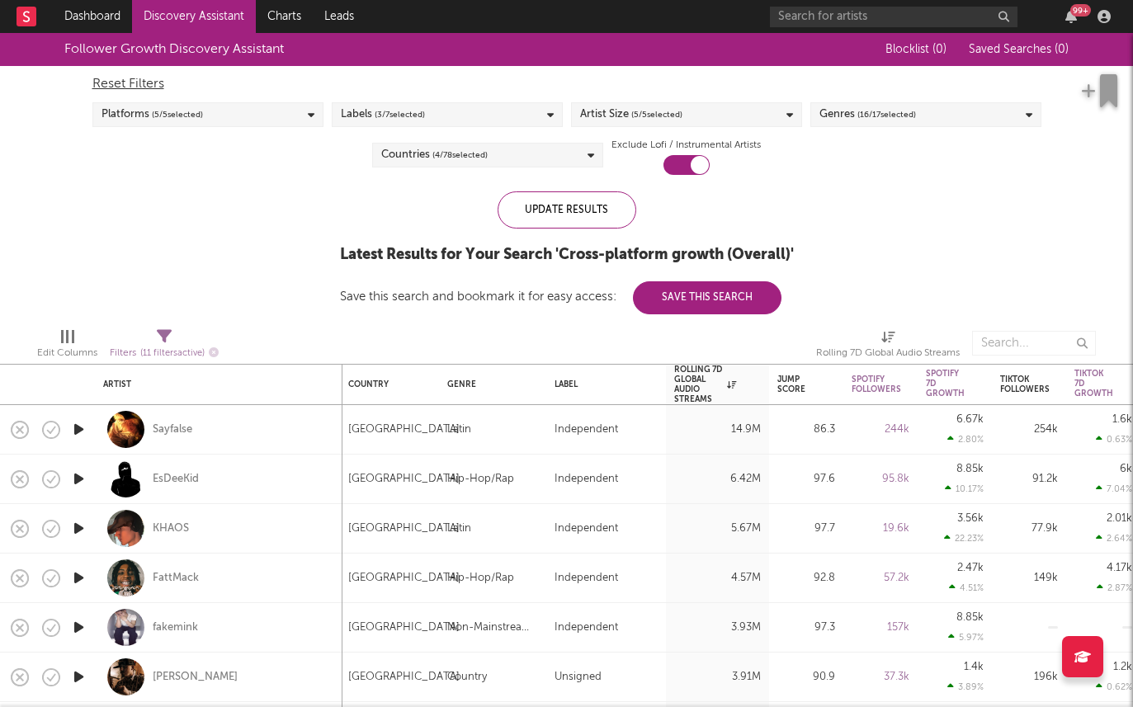
click at [417, 115] on span "( 3 / 7 selected)" at bounding box center [400, 115] width 50 height 20
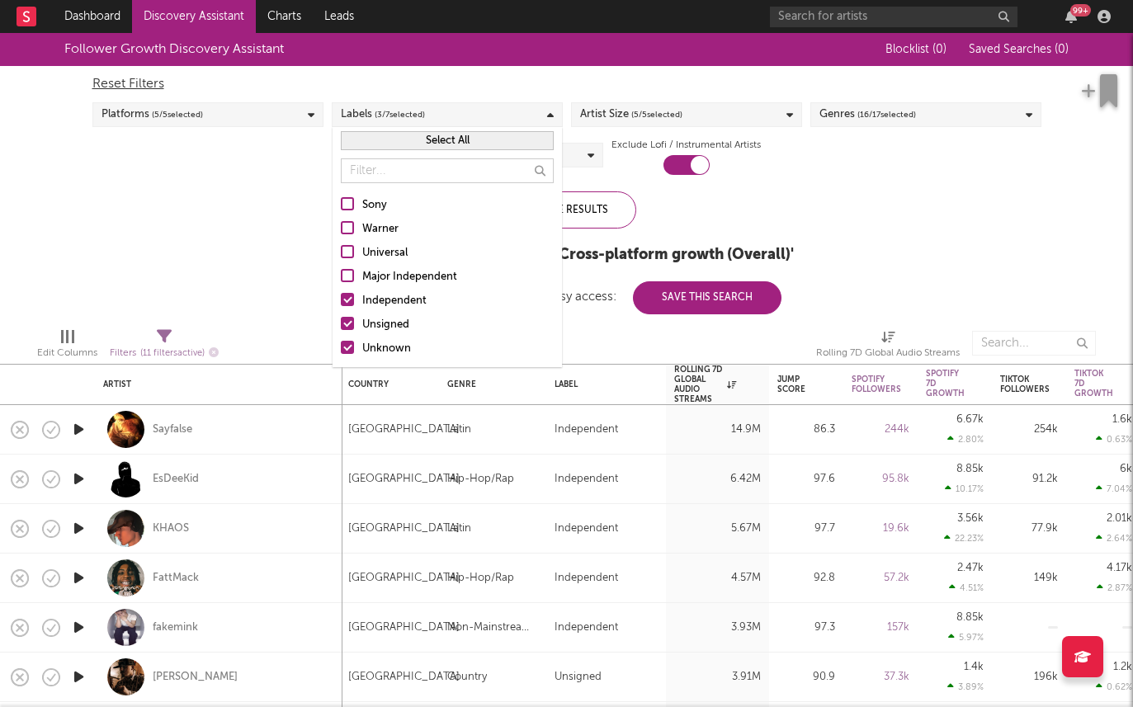
click at [371, 302] on div "Independent" at bounding box center [457, 301] width 191 height 20
click at [341, 302] on input "Independent" at bounding box center [341, 301] width 0 height 20
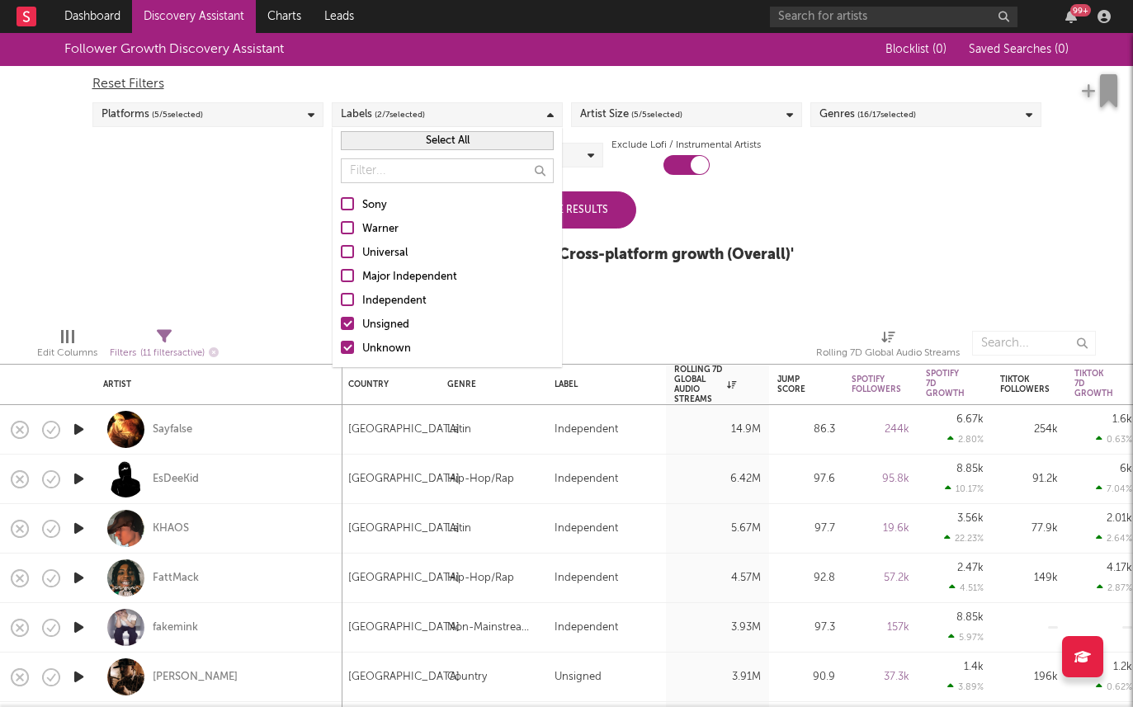
drag, startPoint x: 247, startPoint y: 248, endPoint x: 260, endPoint y: 247, distance: 13.3
click at [247, 248] on div "Follower Growth Discovery Assistant Blocklist ( 0 ) Saved Searches ( 0 ) Reset …" at bounding box center [566, 157] width 1133 height 248
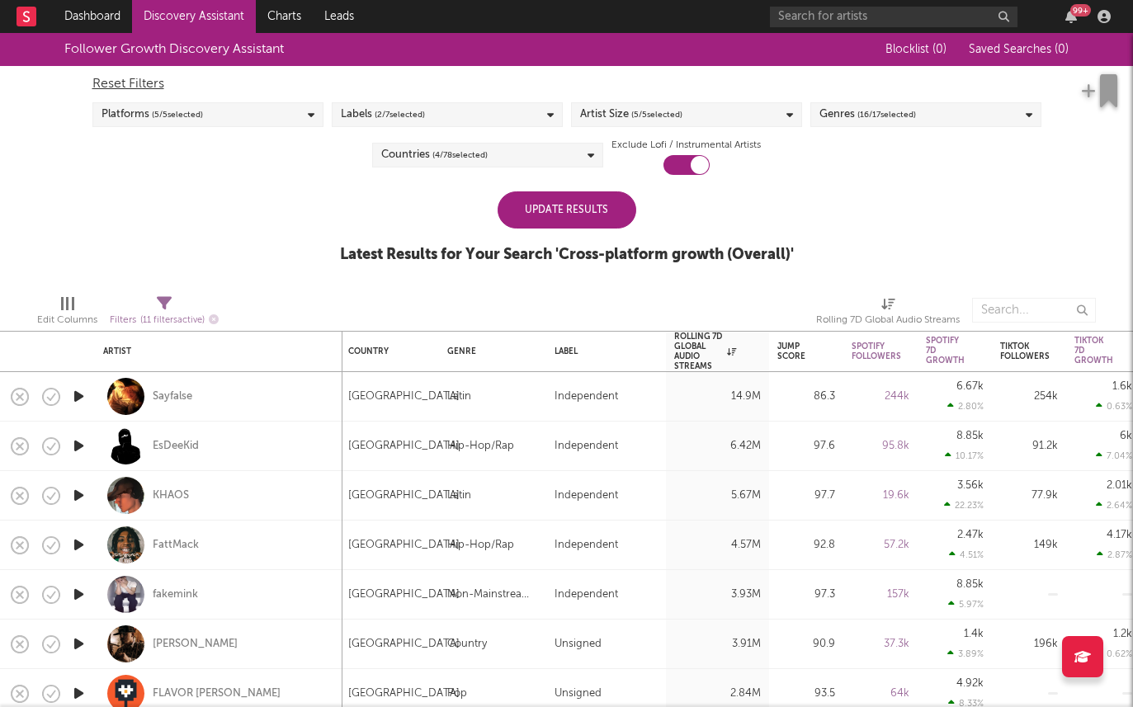
click at [597, 211] on div "Update Results" at bounding box center [567, 209] width 139 height 37
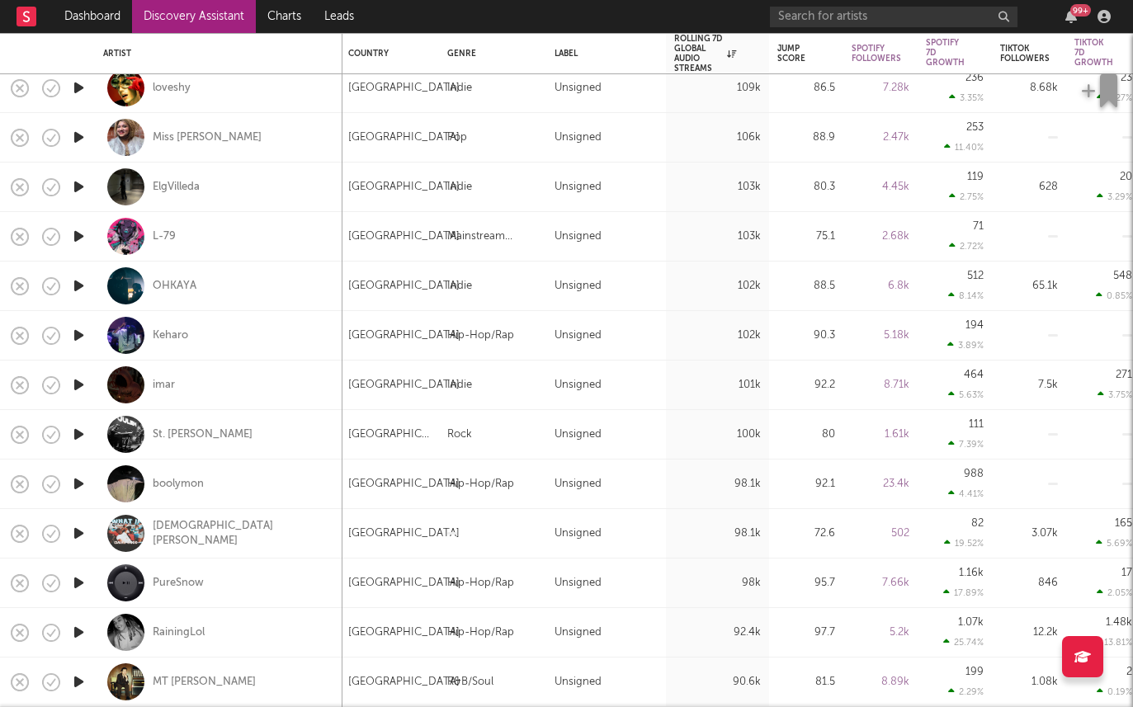
click at [81, 333] on icon "button" at bounding box center [78, 335] width 17 height 21
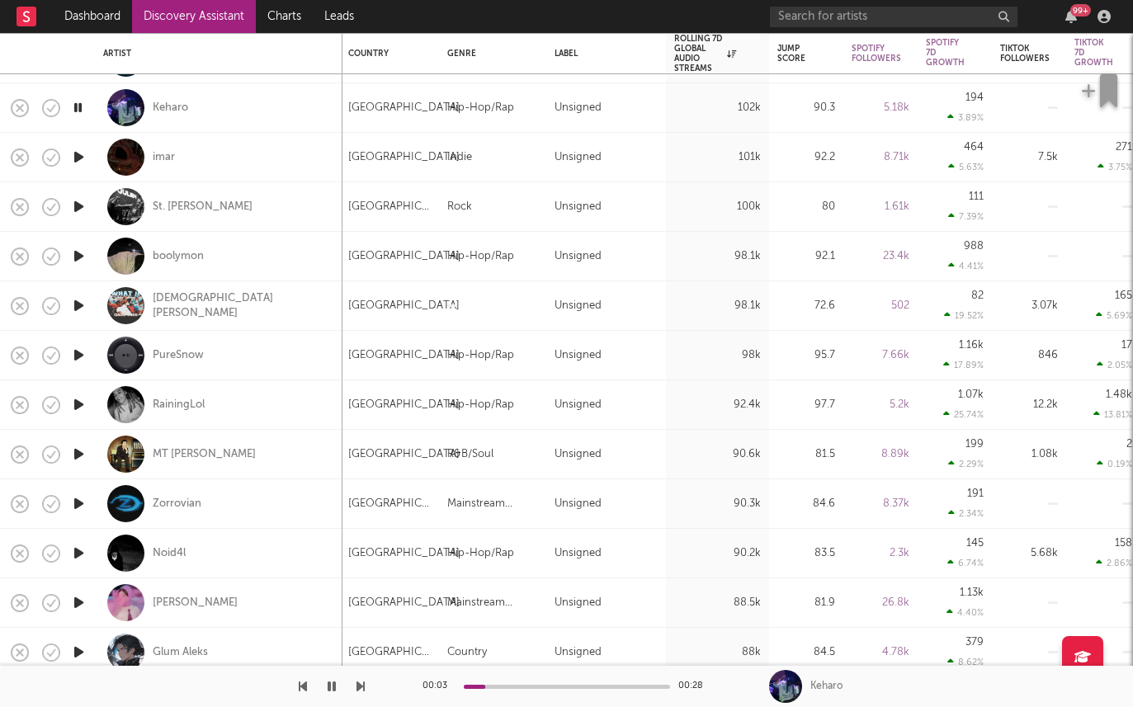
click at [79, 399] on icon "button" at bounding box center [78, 404] width 17 height 21
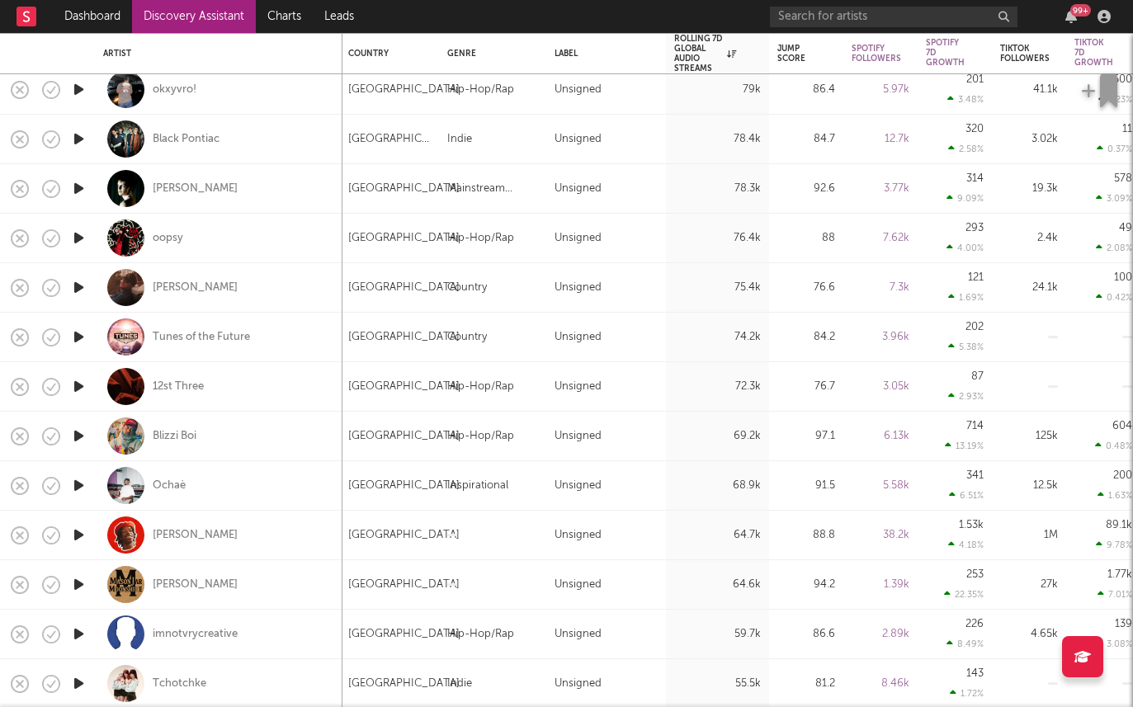
click at [78, 282] on icon "button" at bounding box center [78, 287] width 17 height 21
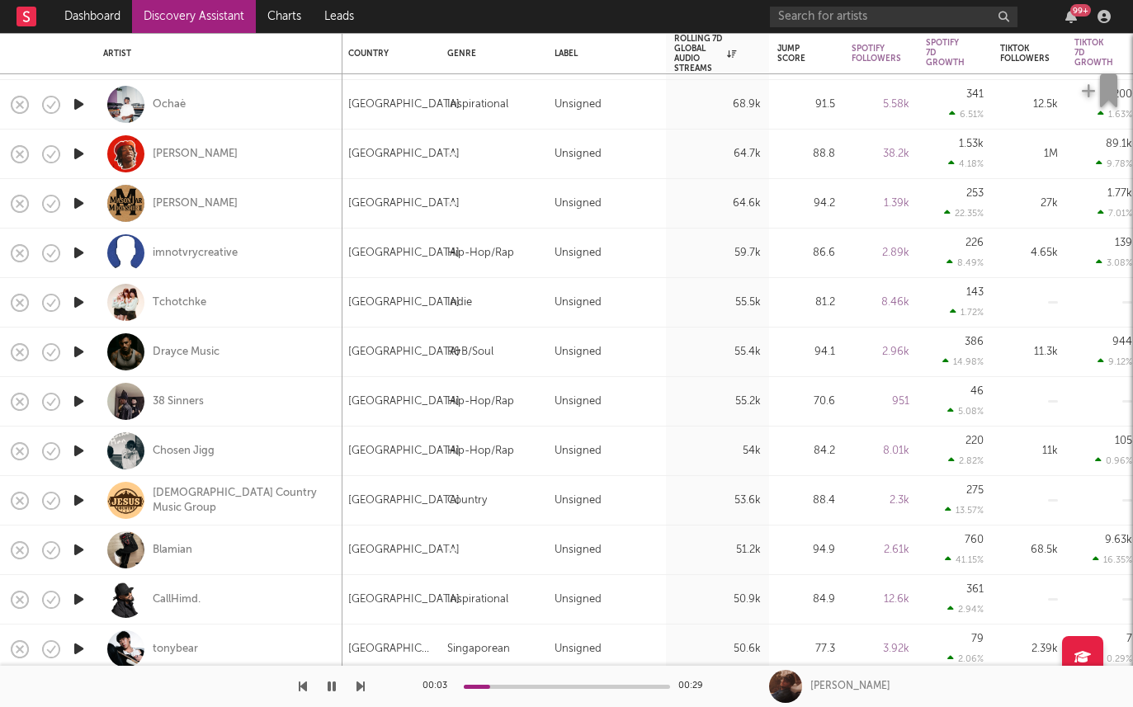
click at [77, 455] on icon "button" at bounding box center [78, 451] width 17 height 21
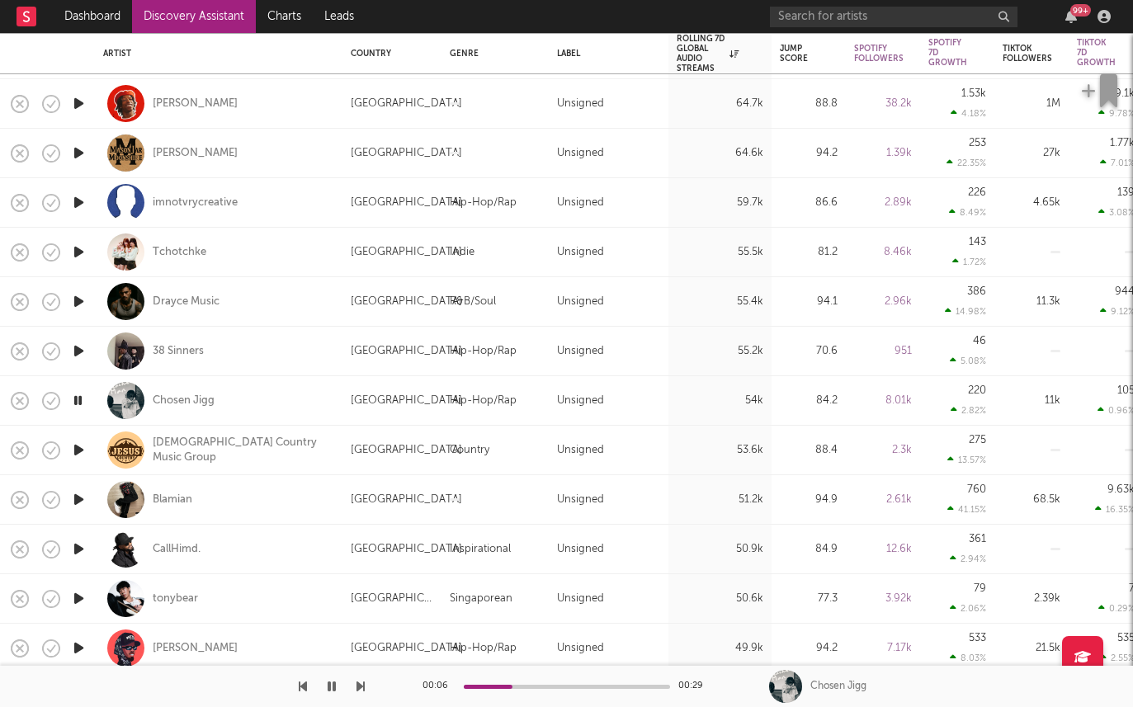
click at [78, 645] on icon "button" at bounding box center [78, 648] width 17 height 21
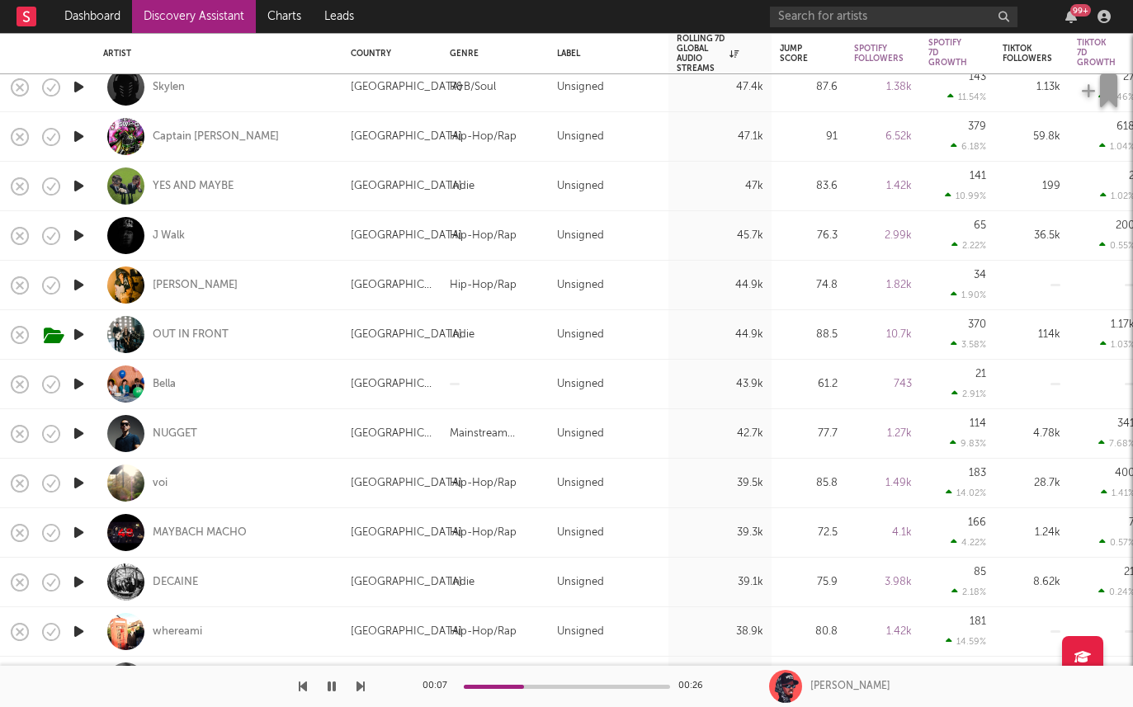
click at [77, 482] on icon "button" at bounding box center [78, 483] width 17 height 21
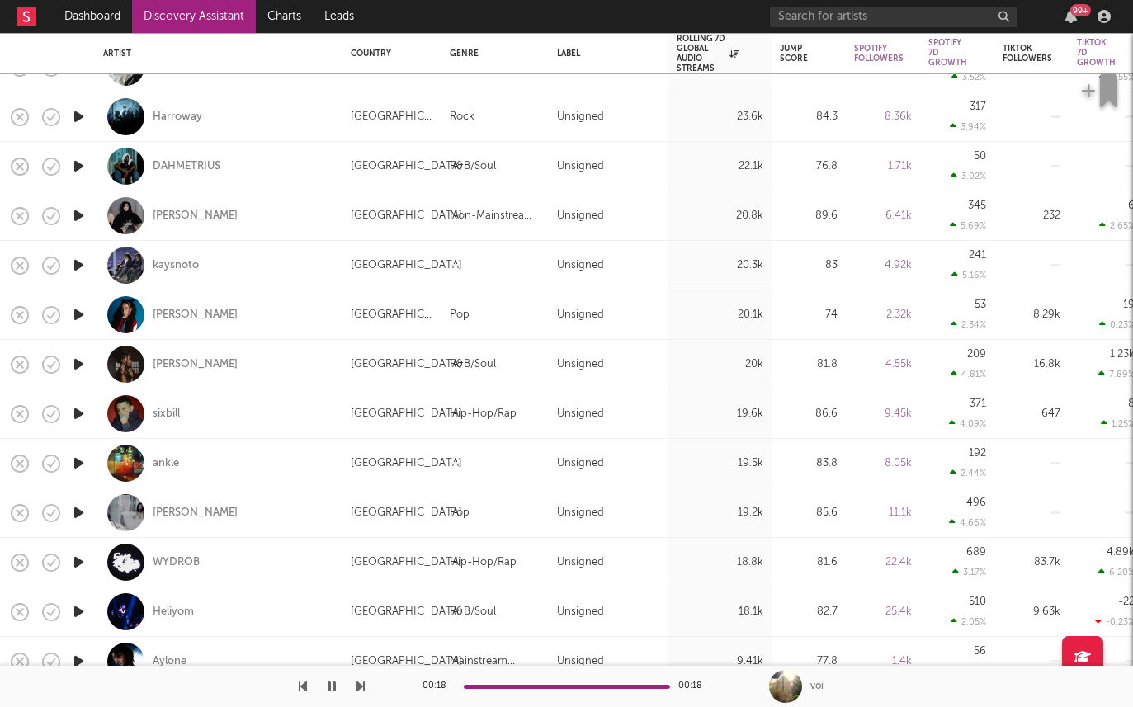
click at [80, 115] on icon "button" at bounding box center [78, 116] width 17 height 21
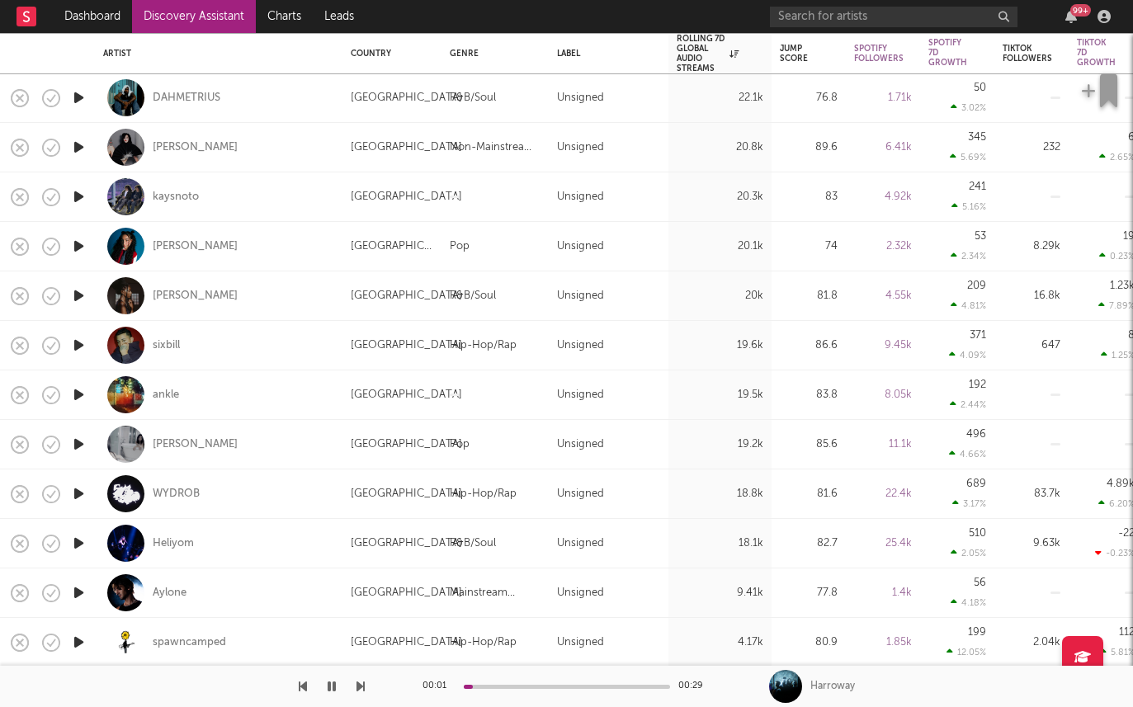
click at [75, 242] on icon "button" at bounding box center [78, 246] width 17 height 21
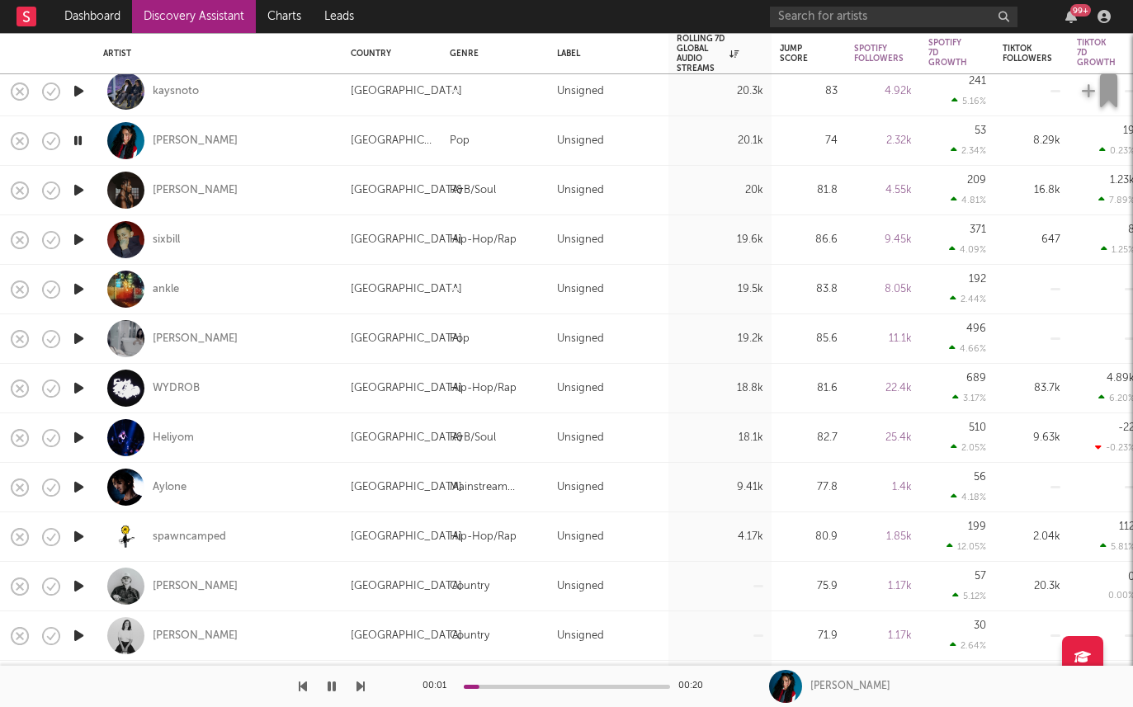
click at [78, 286] on icon "button" at bounding box center [78, 289] width 17 height 21
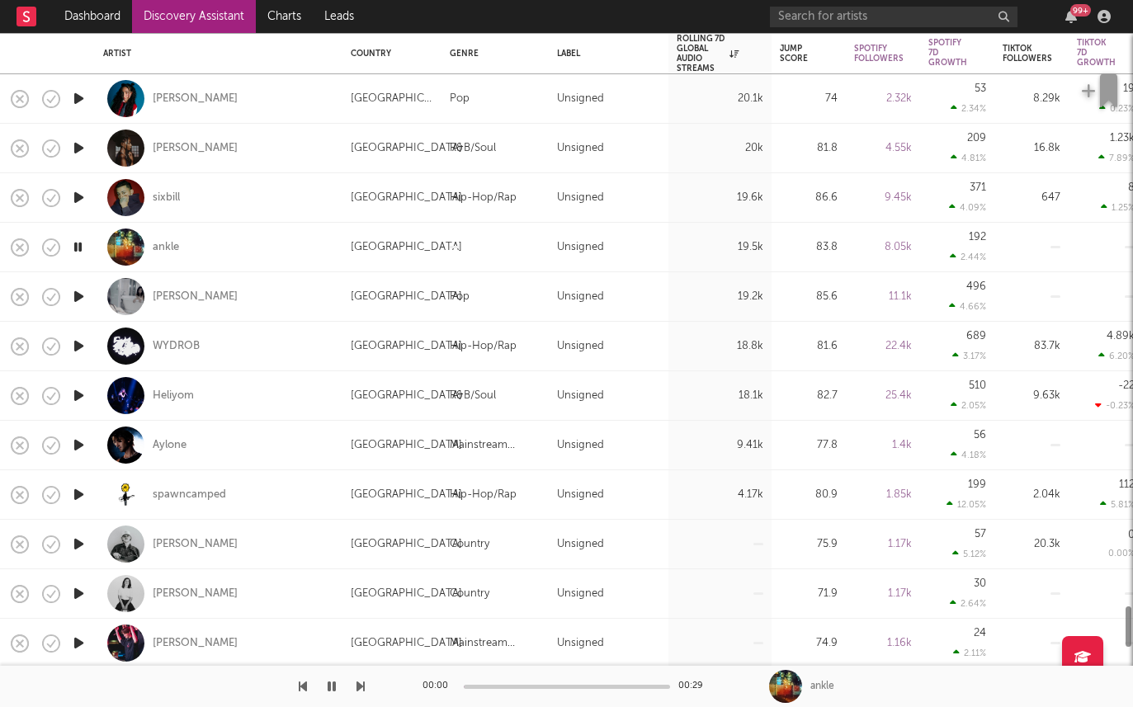
click at [78, 286] on icon "button" at bounding box center [78, 296] width 17 height 21
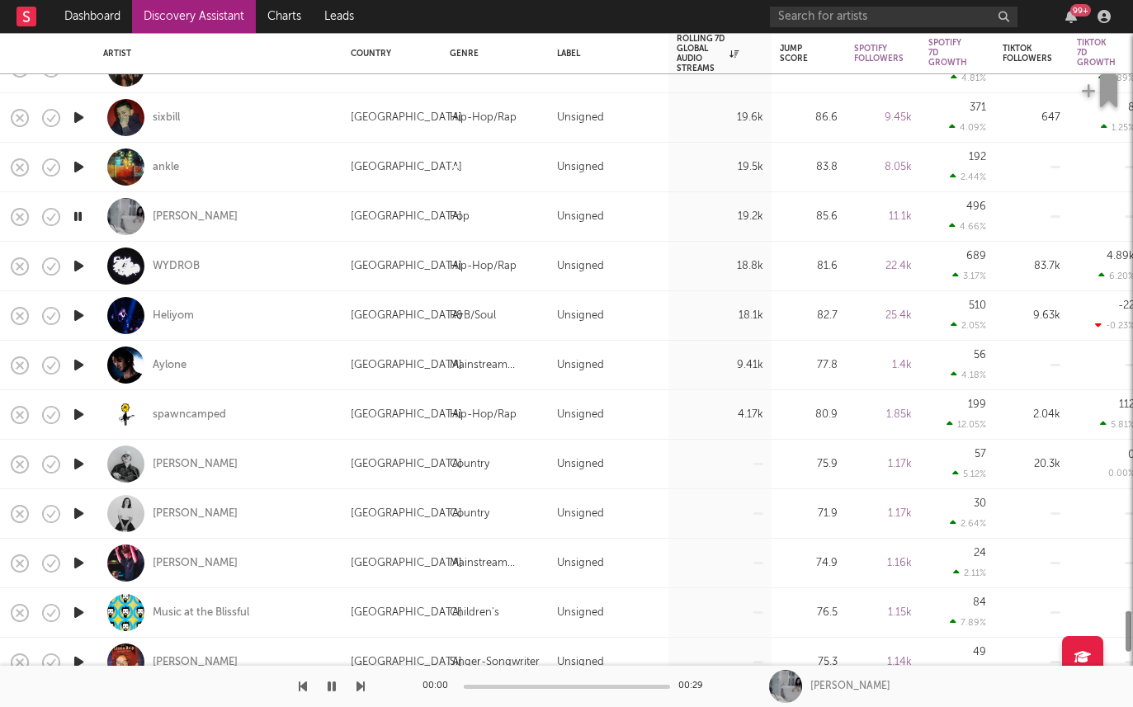
click at [77, 286] on div at bounding box center [78, 267] width 33 height 50
select select "1w"
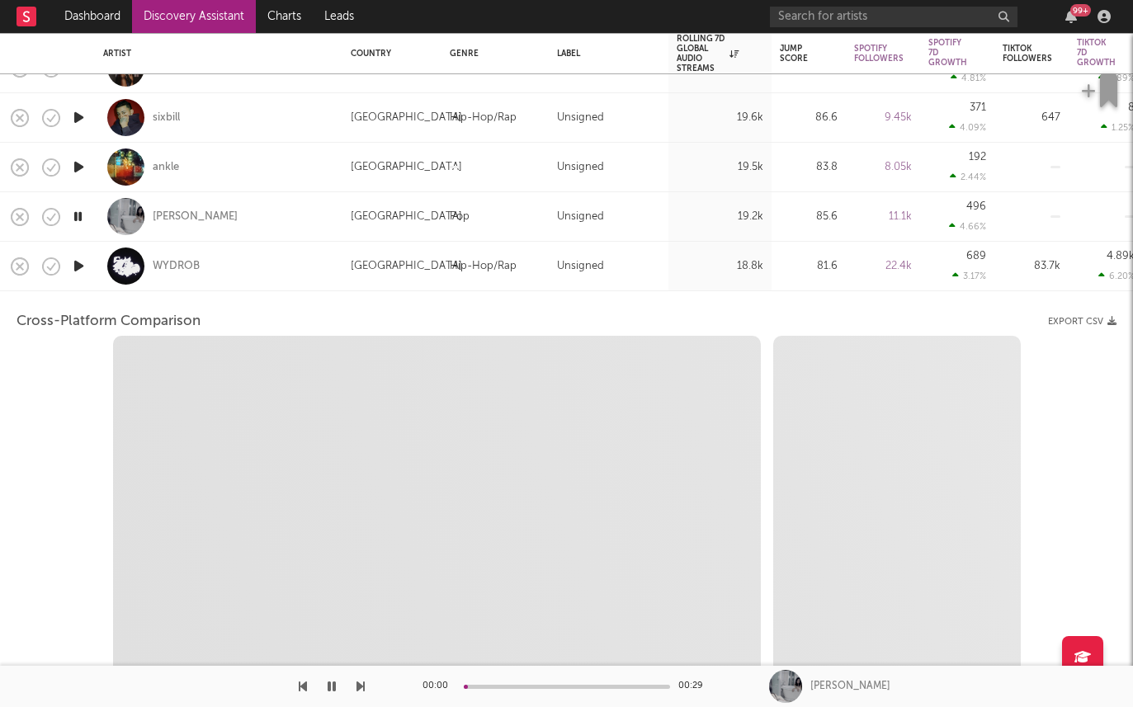
click at [81, 276] on icon "button" at bounding box center [78, 266] width 17 height 21
select select "6m"
click at [78, 267] on icon "button" at bounding box center [78, 266] width 16 height 21
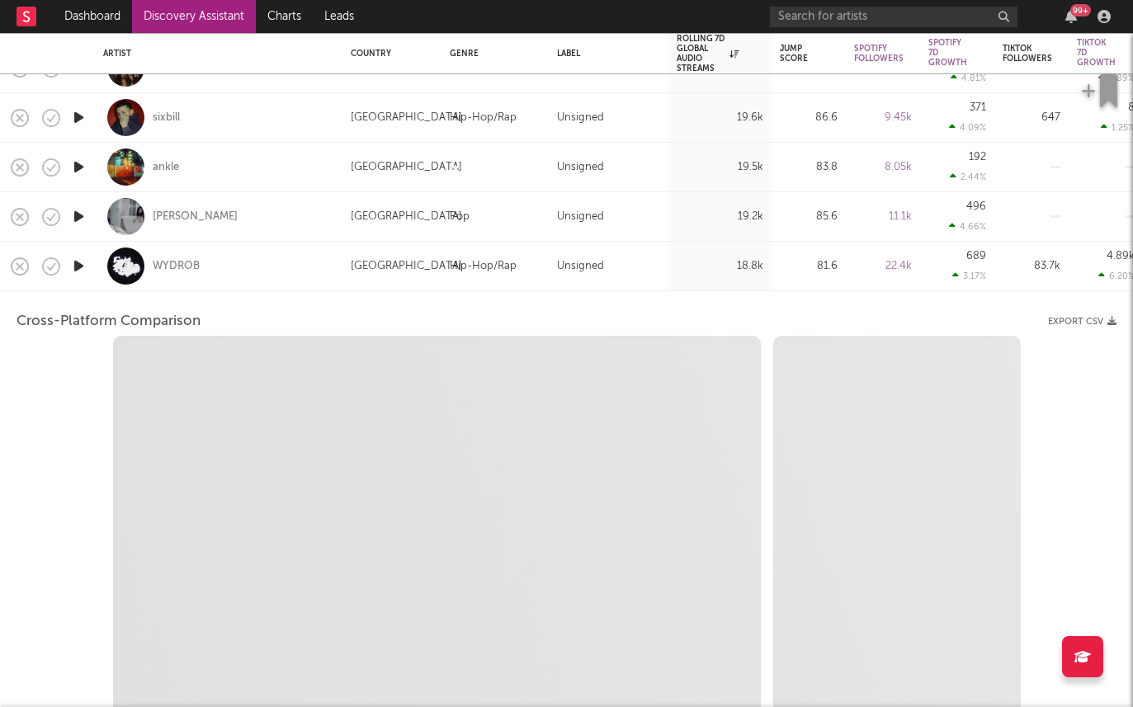
click at [85, 267] on icon "button" at bounding box center [78, 266] width 17 height 21
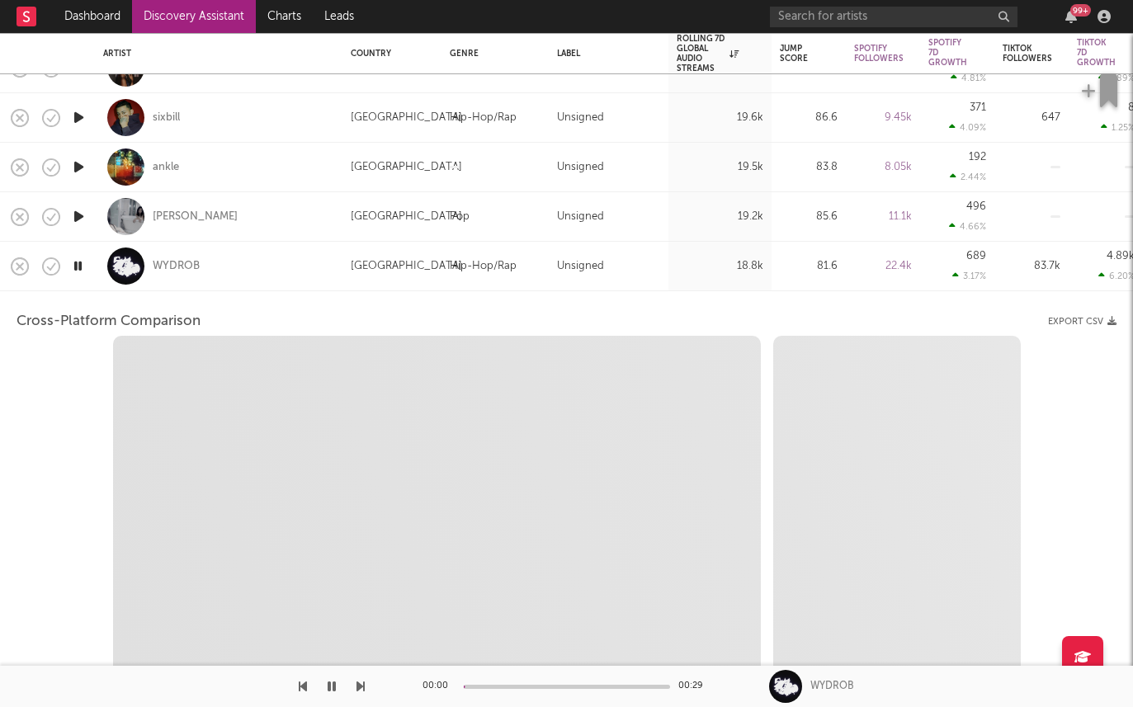
select select "1m"
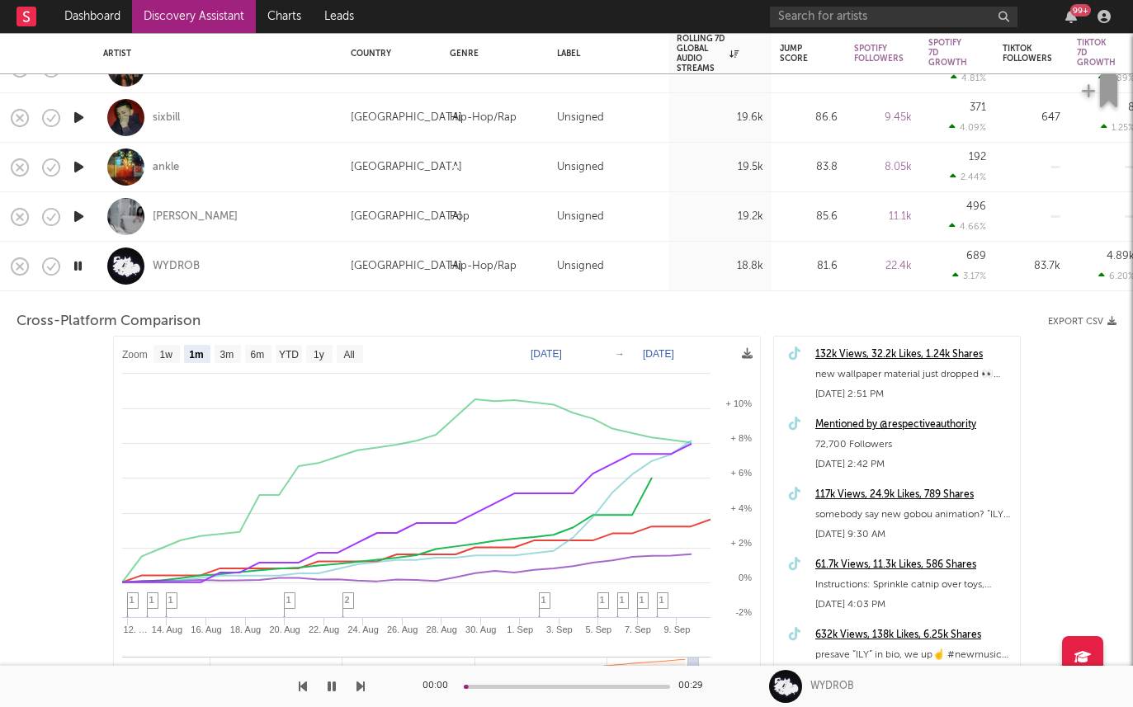
click at [253, 252] on div "WYDROB" at bounding box center [218, 266] width 231 height 49
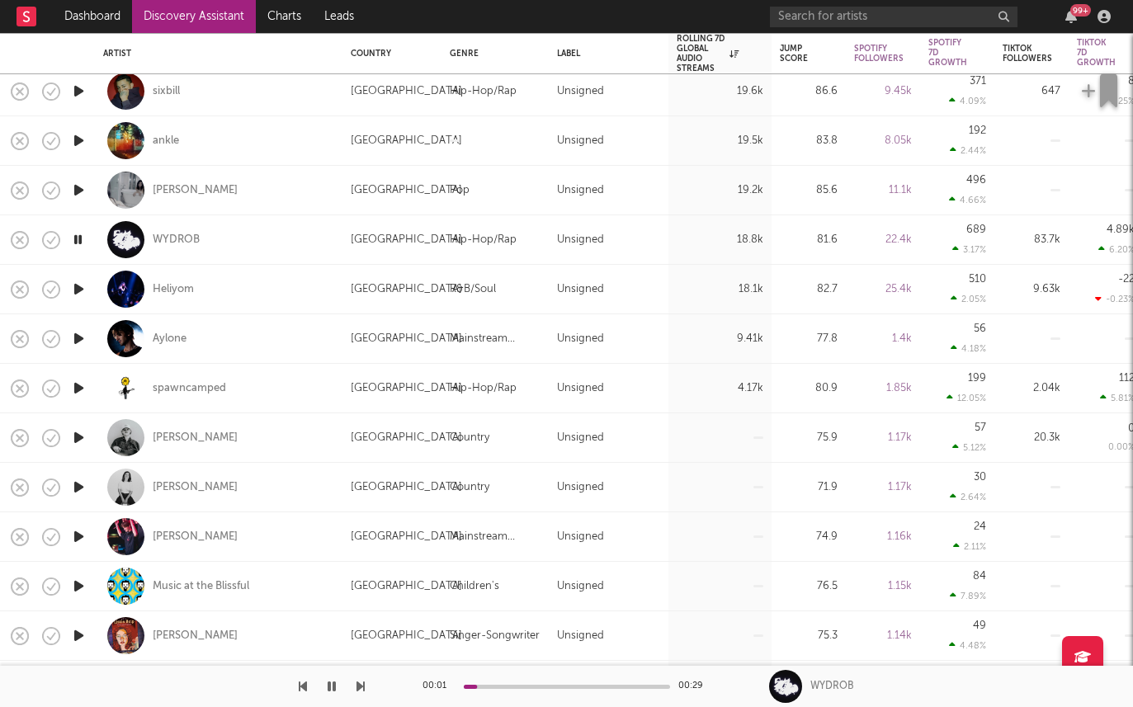
click at [224, 245] on div "WYDROB" at bounding box center [218, 239] width 231 height 49
select select "1m"
select select "6m"
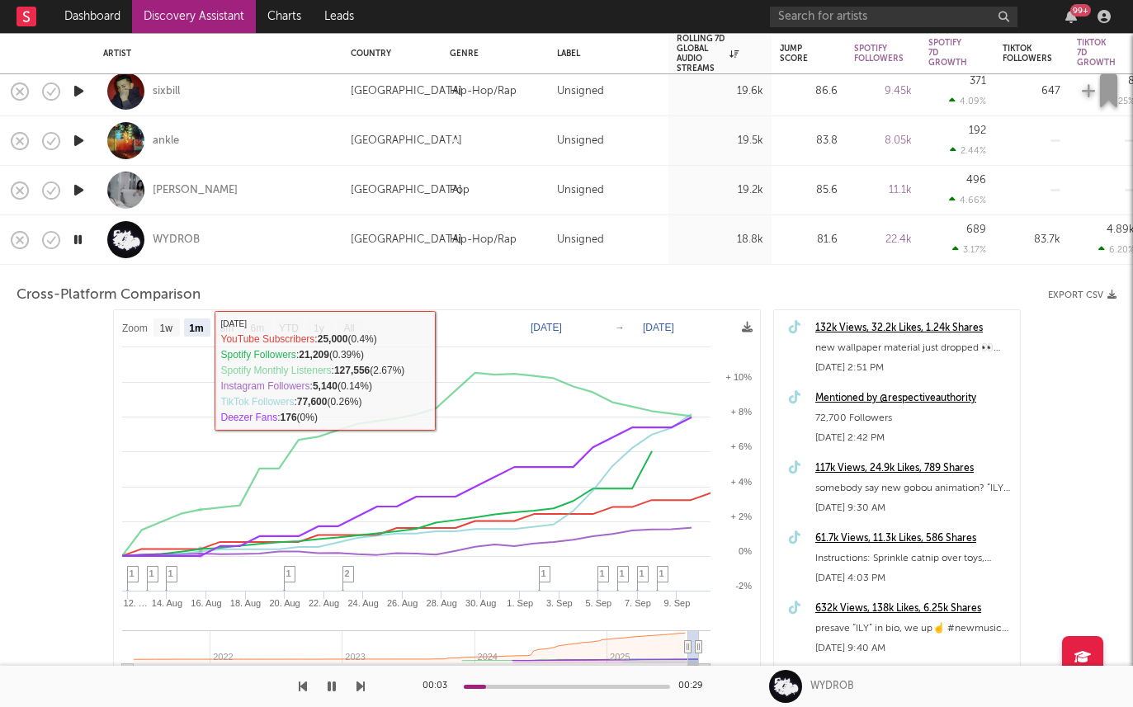
click at [234, 256] on div "WYDROB" at bounding box center [218, 239] width 231 height 49
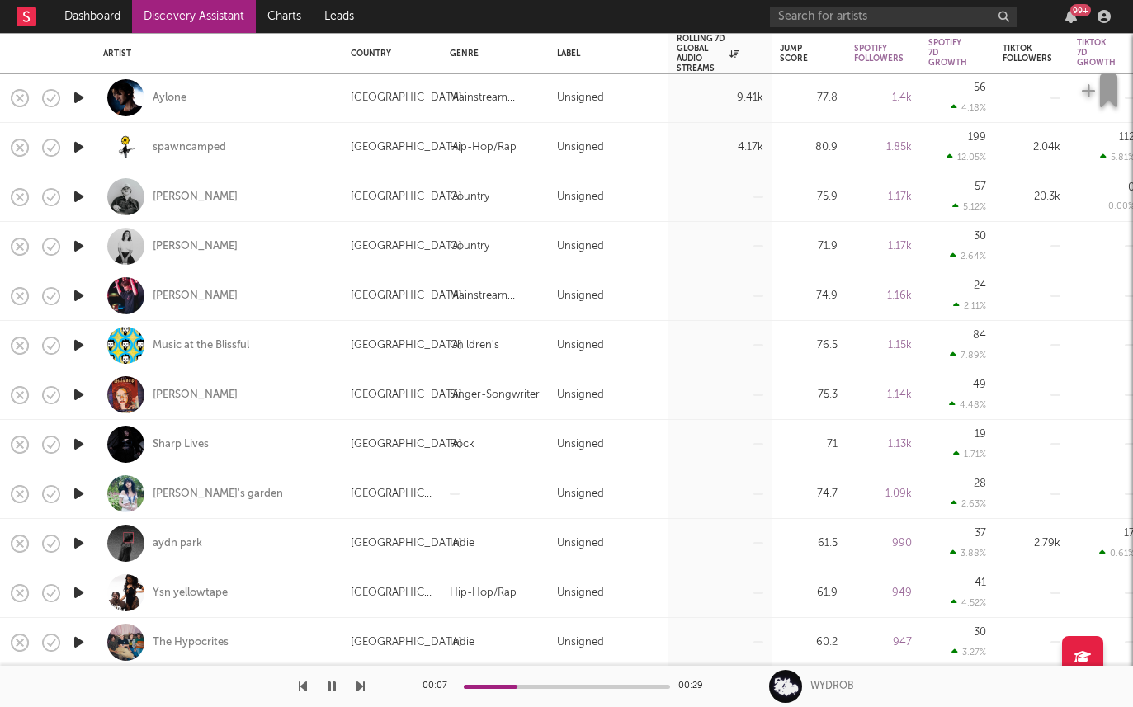
click at [89, 491] on div at bounding box center [78, 494] width 33 height 50
select select "1w"
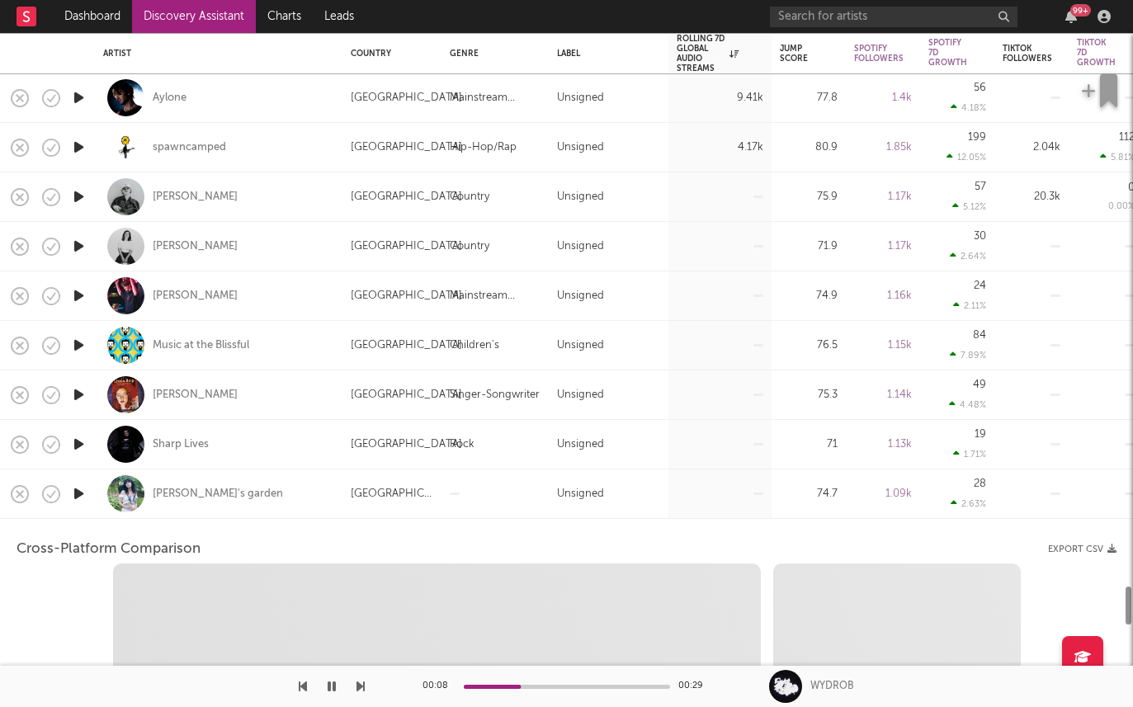
click at [89, 491] on div at bounding box center [78, 494] width 33 height 50
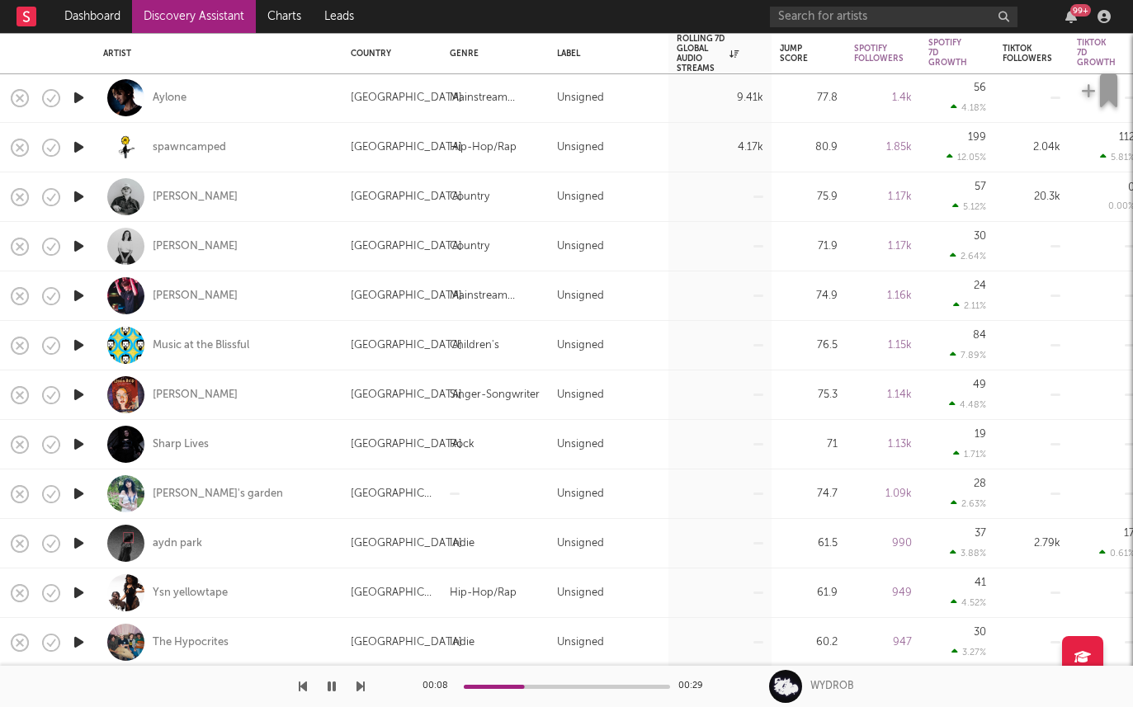
click at [85, 493] on icon "button" at bounding box center [78, 494] width 17 height 21
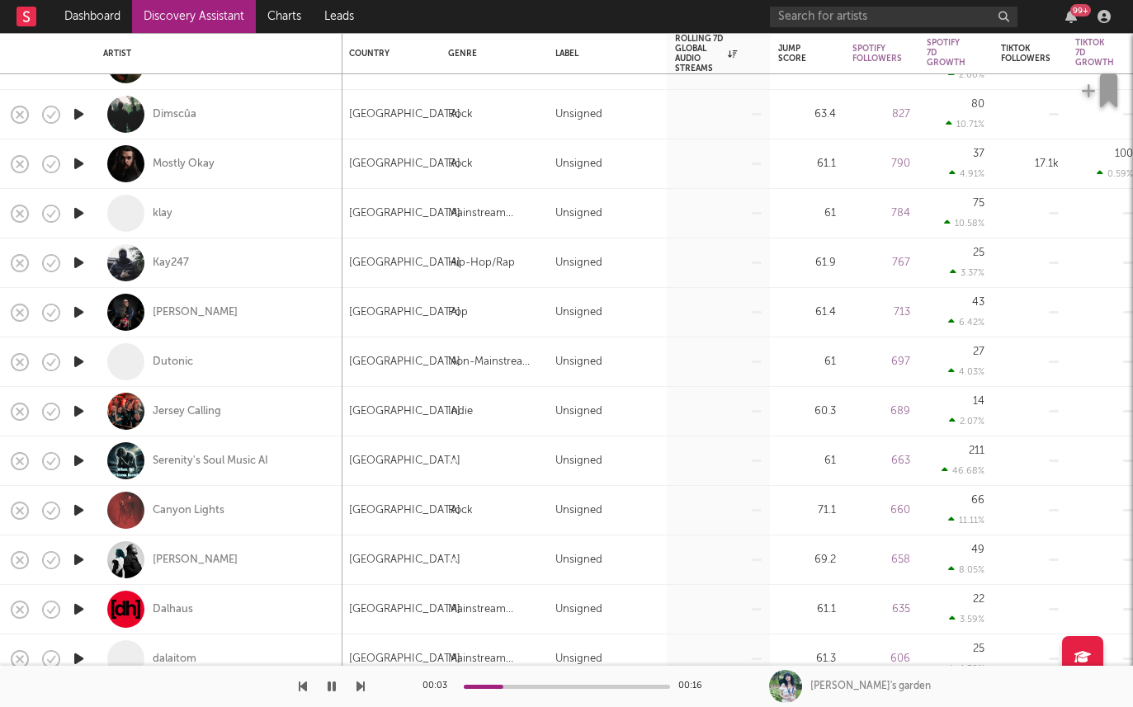
click at [81, 413] on icon "button" at bounding box center [78, 411] width 17 height 21
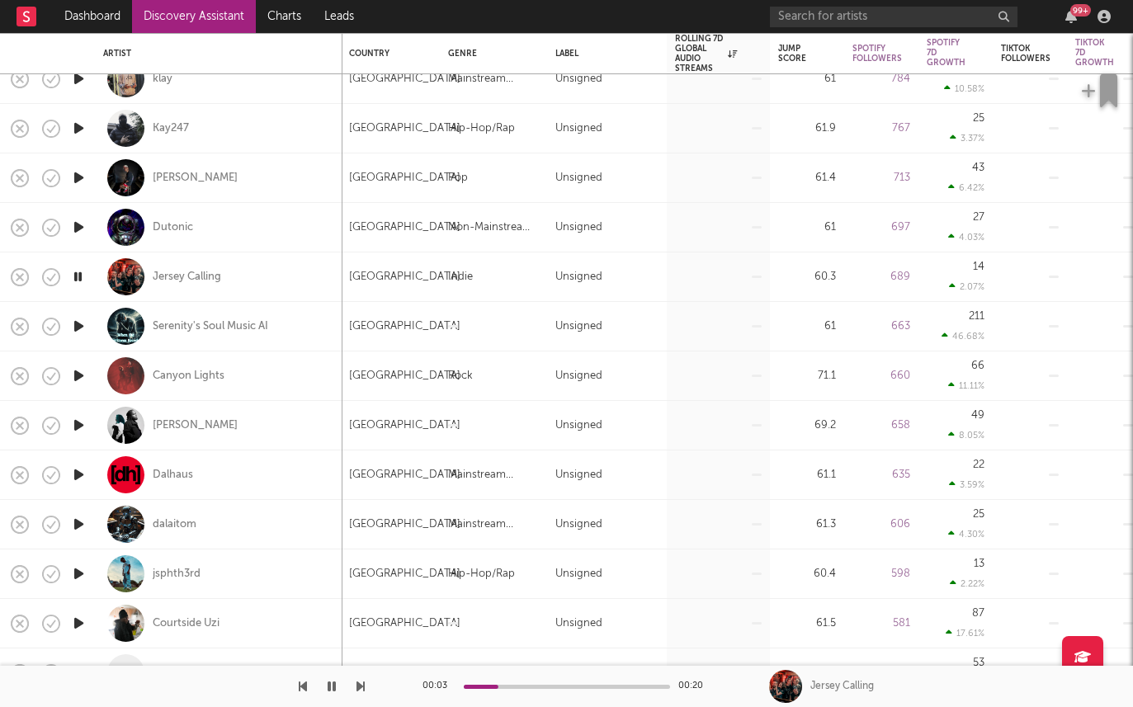
click at [75, 474] on icon "button" at bounding box center [78, 475] width 17 height 21
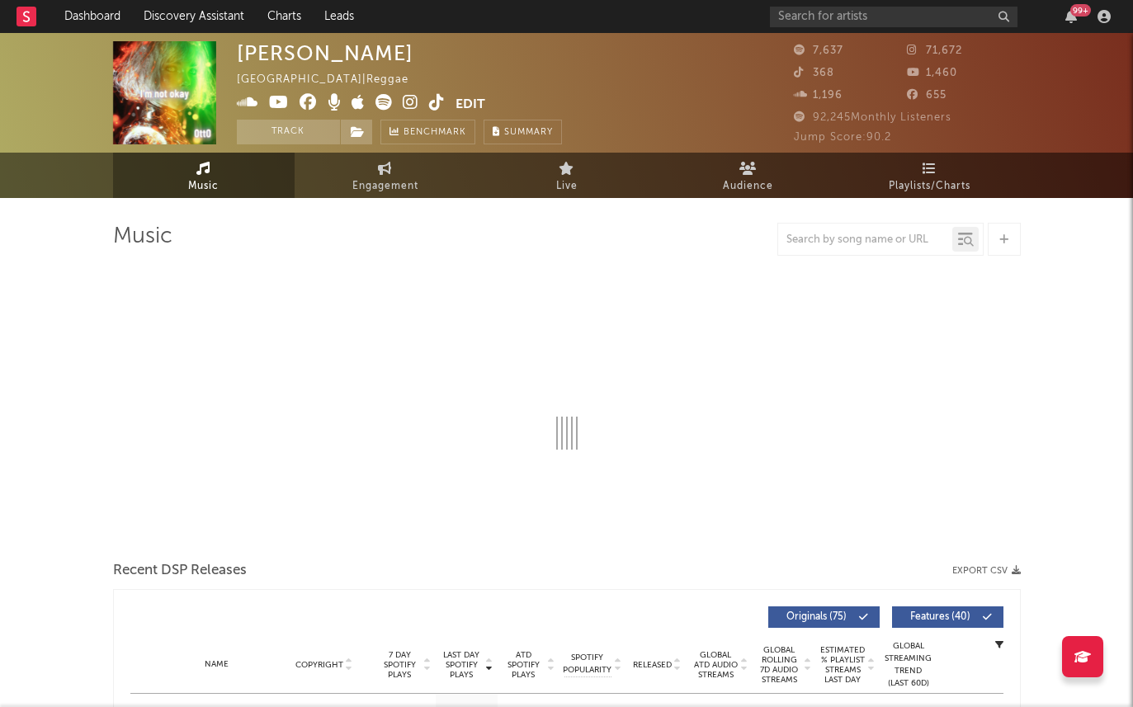
select select "6m"
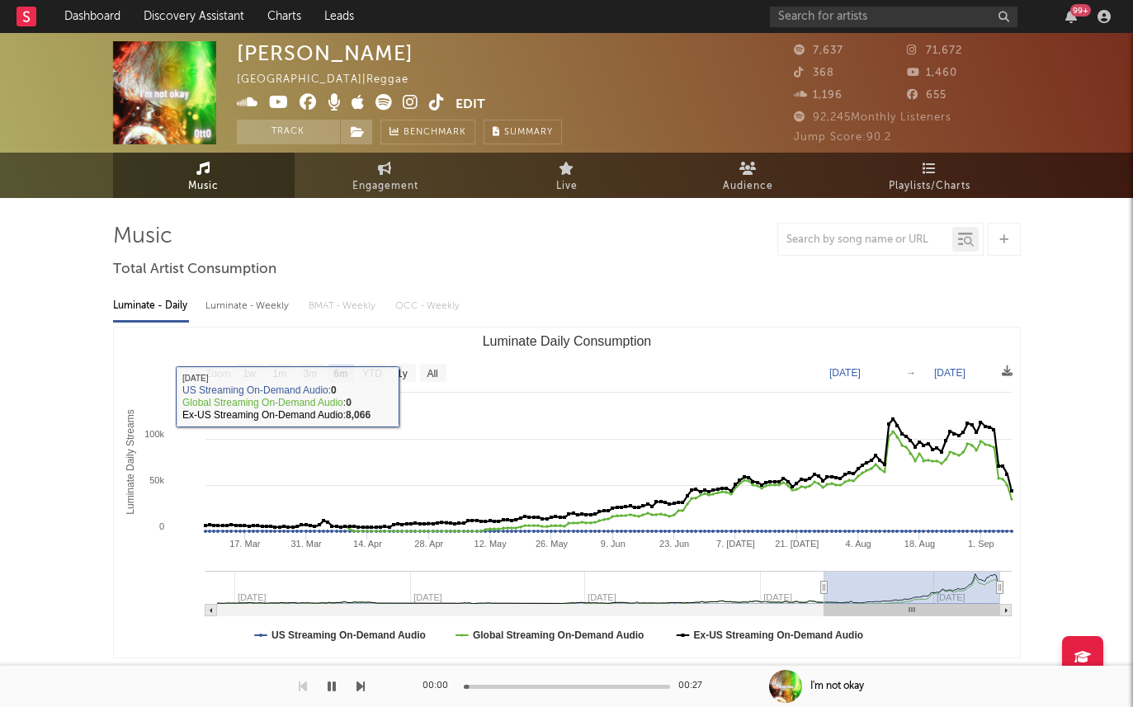
click at [233, 299] on div "Luminate - Weekly" at bounding box center [248, 306] width 87 height 28
select select "6m"
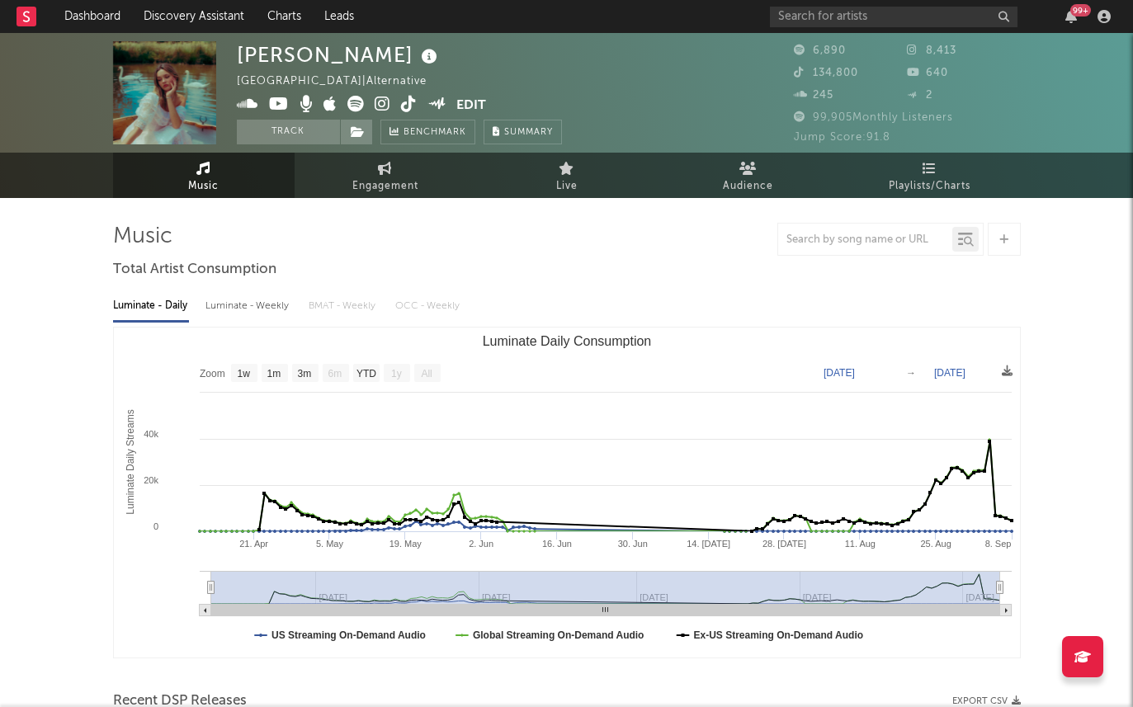
select select "1w"
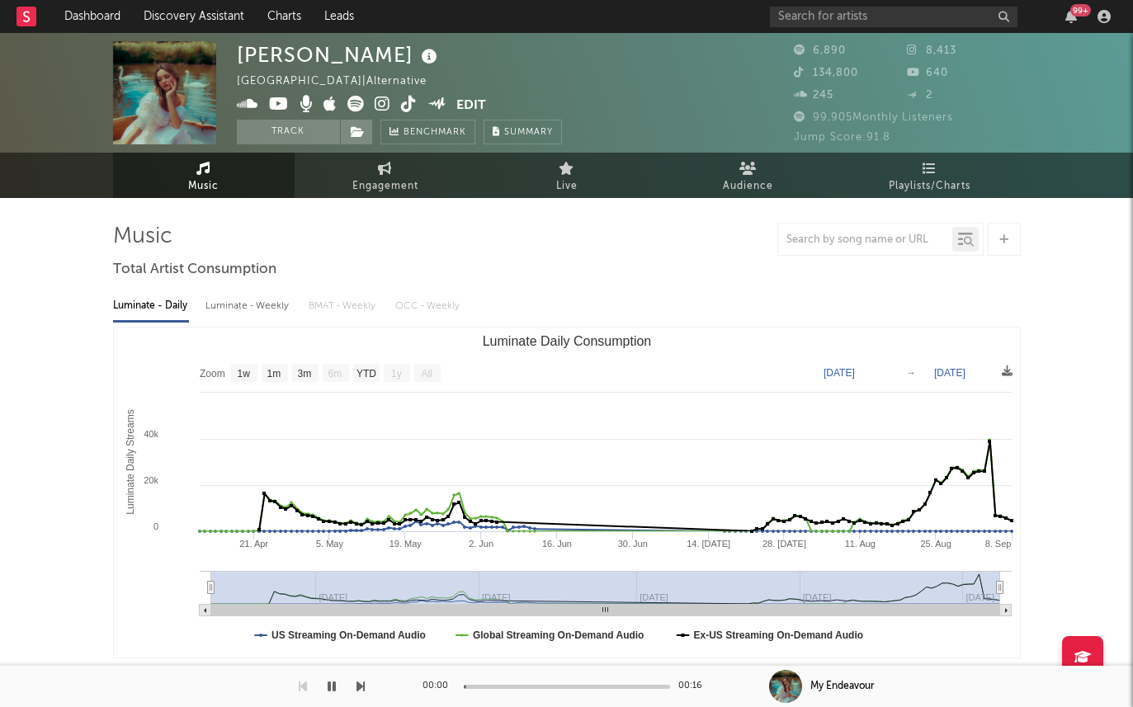
click at [218, 308] on div "Luminate - Weekly" at bounding box center [248, 306] width 87 height 28
select select "6m"
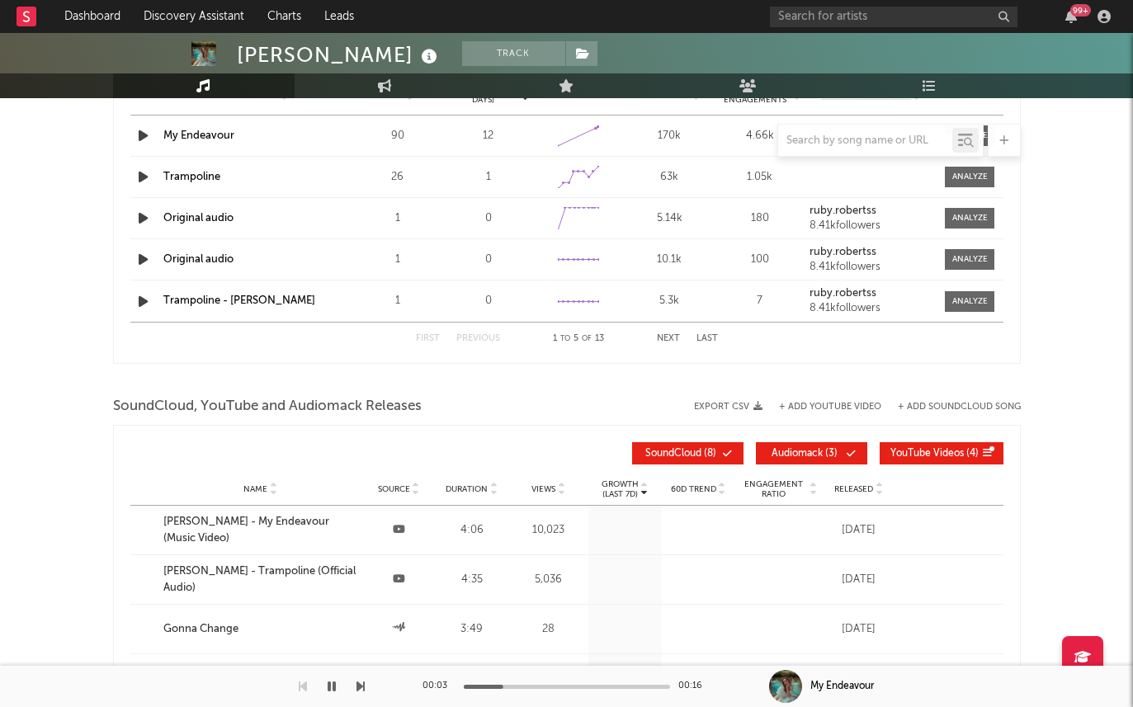
scroll to position [1054, 0]
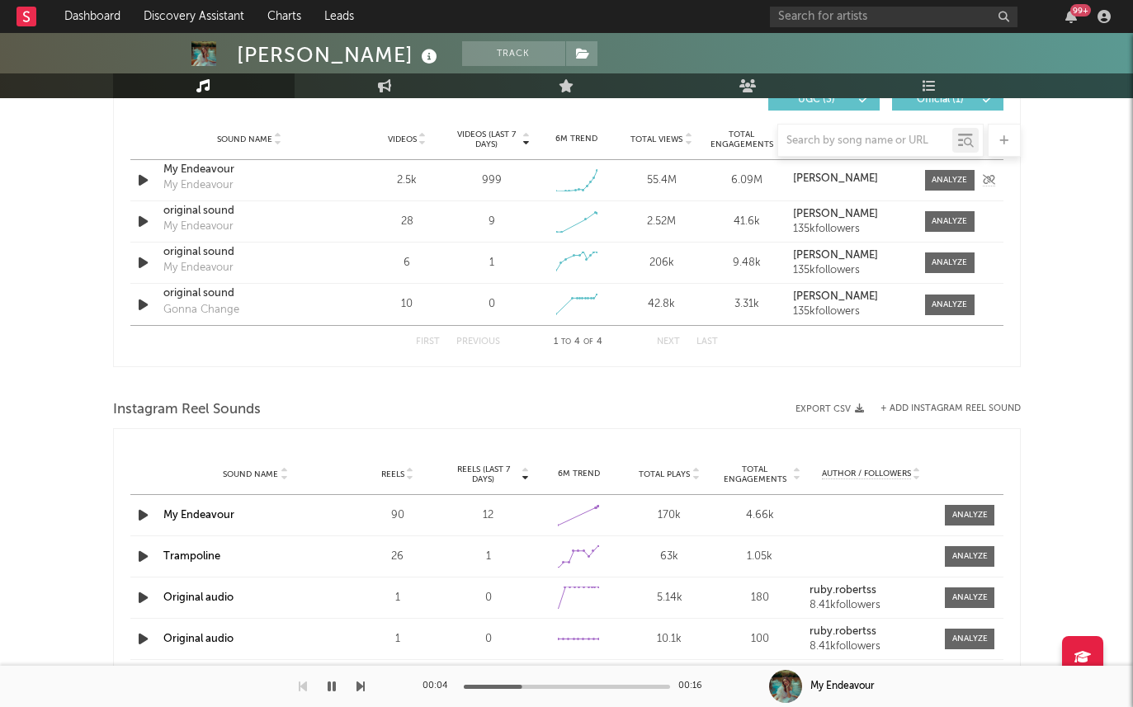
click at [824, 175] on strong "Ruby Roberts" at bounding box center [835, 178] width 85 height 11
click at [192, 167] on div "My Endeavour" at bounding box center [249, 170] width 172 height 17
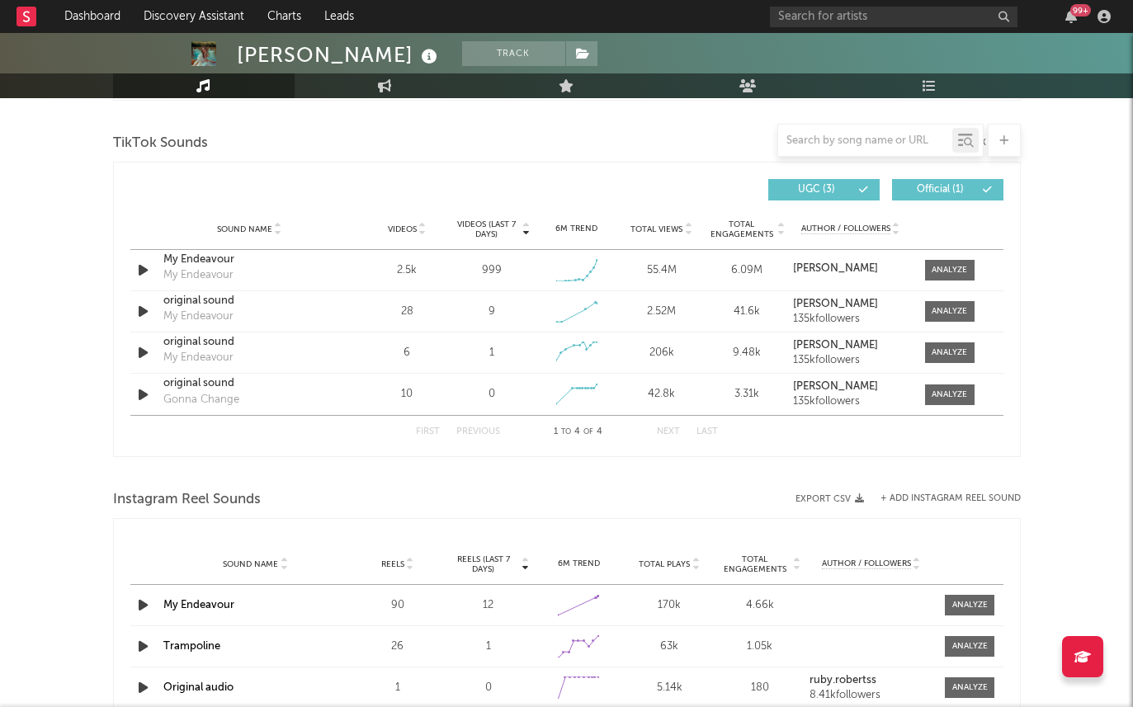
scroll to position [965, 0]
click at [925, 271] on span at bounding box center [950, 269] width 50 height 21
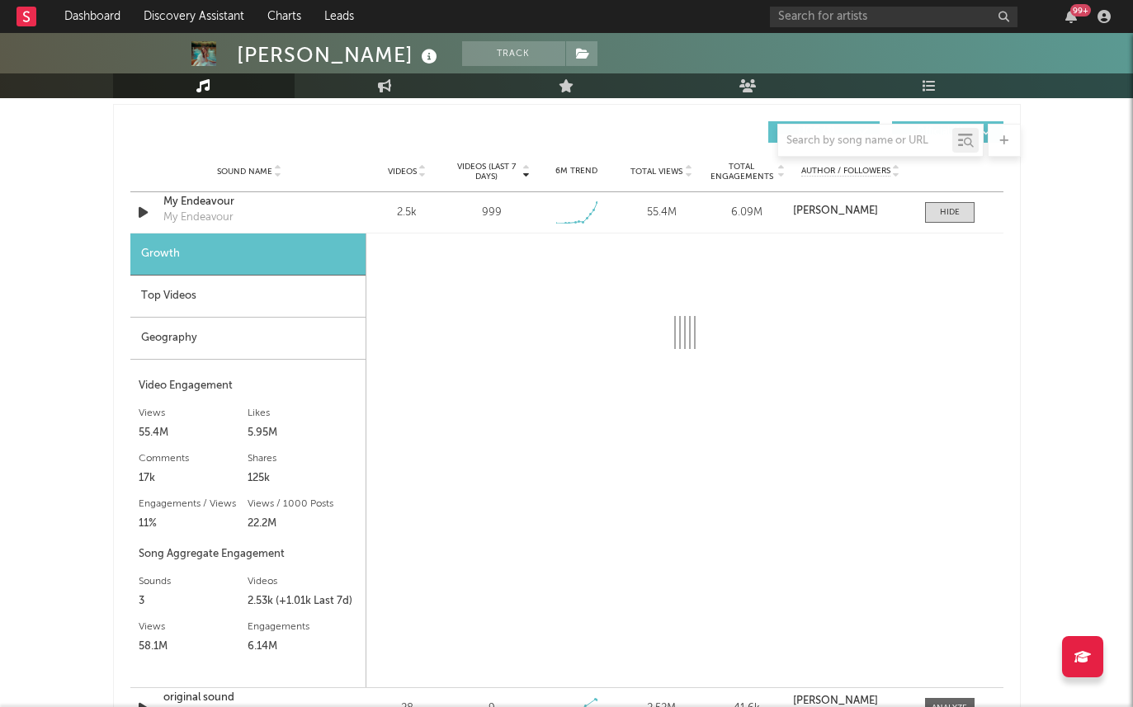
scroll to position [1041, 0]
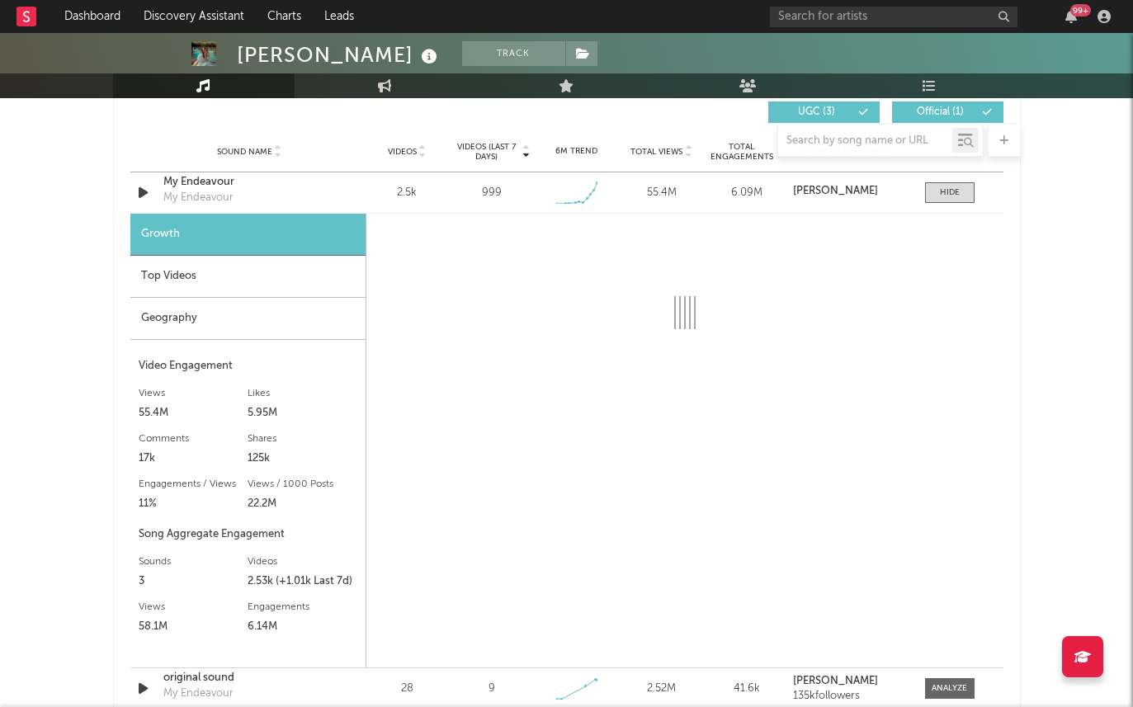
select select "1w"
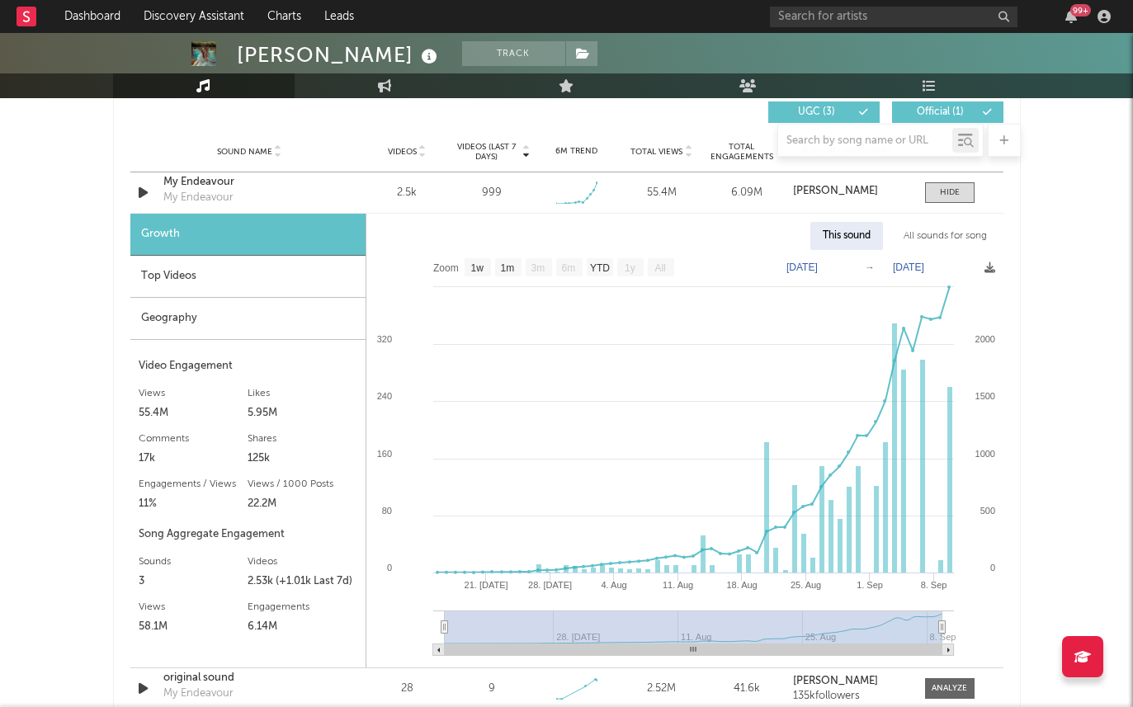
click at [274, 268] on div "Top Videos" at bounding box center [247, 277] width 235 height 42
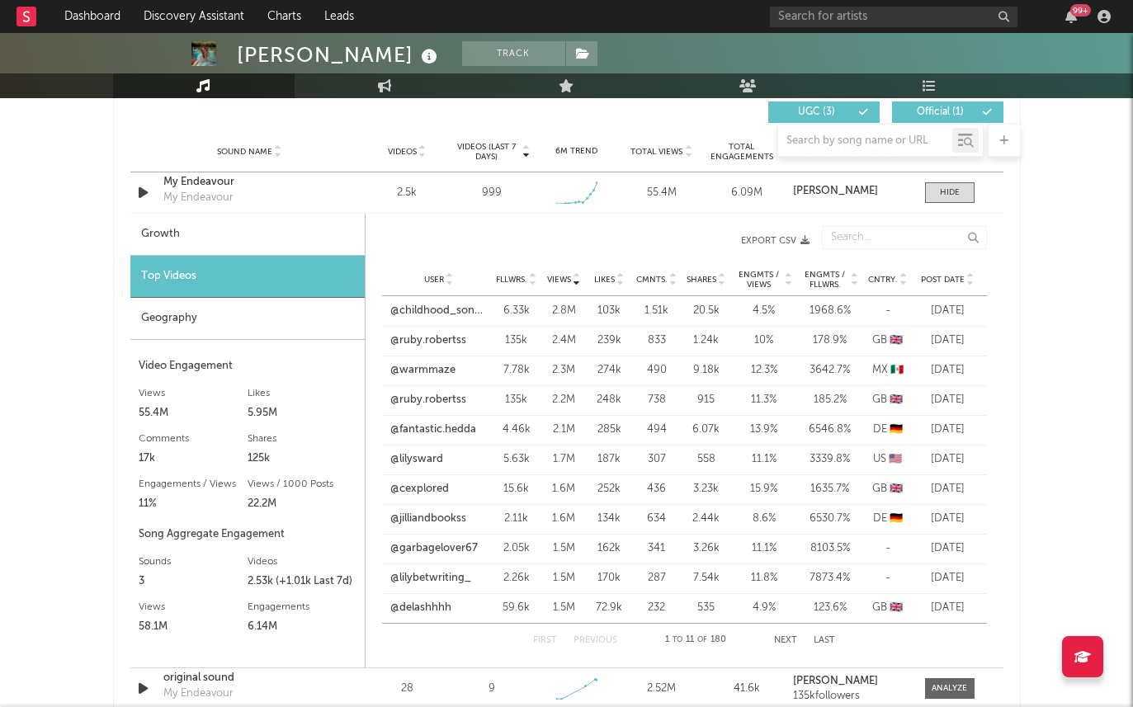
drag, startPoint x: 922, startPoint y: 313, endPoint x: 986, endPoint y: 313, distance: 64.4
click at [986, 313] on div "Post Date Aug 29 '25" at bounding box center [950, 311] width 74 height 17
drag, startPoint x: 995, startPoint y: 344, endPoint x: 916, endPoint y: 343, distance: 79.2
click at [916, 343] on div "Views User Fllwrs. Views Likes Cmnts. Shares Engmts / Views Engmts / Fllwrs. Cn…" at bounding box center [685, 441] width 638 height 446
drag, startPoint x: 893, startPoint y: 301, endPoint x: 978, endPoint y: 304, distance: 85.0
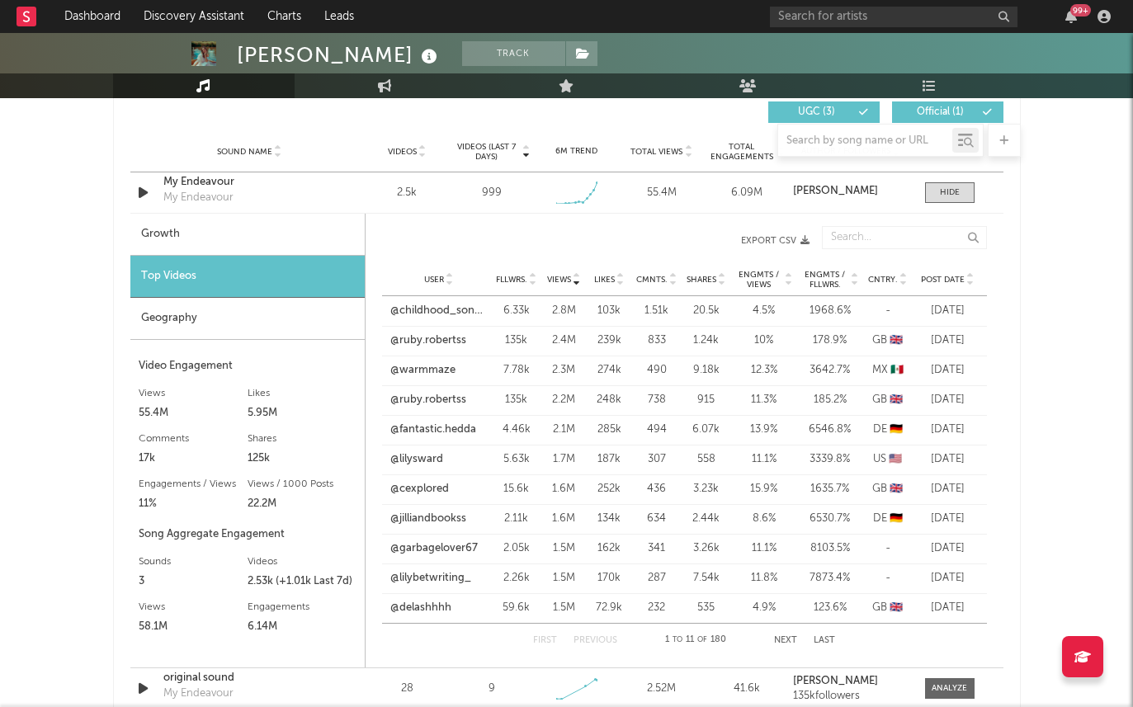
click at [978, 304] on div "User @childhood_songs5 Fllwrs. 6.33k Views 2.8M Likes 103k Cmnts. 1.51k Shares …" at bounding box center [684, 311] width 605 height 30
click at [981, 304] on div "Post Date Aug 29 '25" at bounding box center [950, 311] width 74 height 17
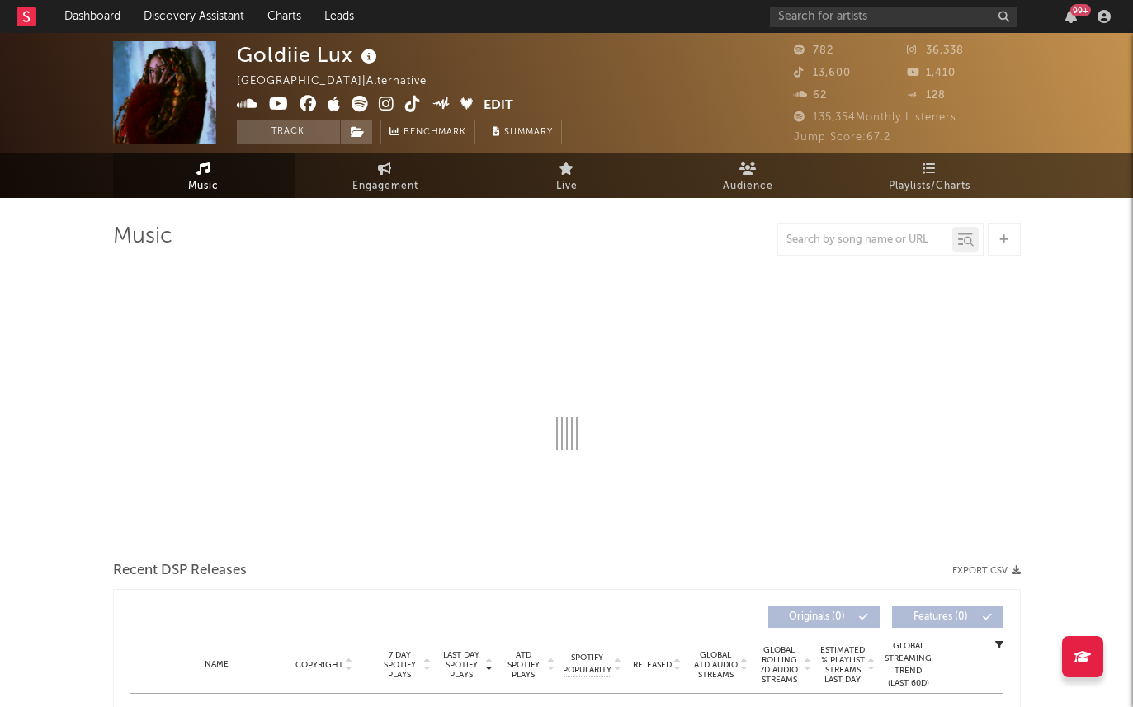
select select "6m"
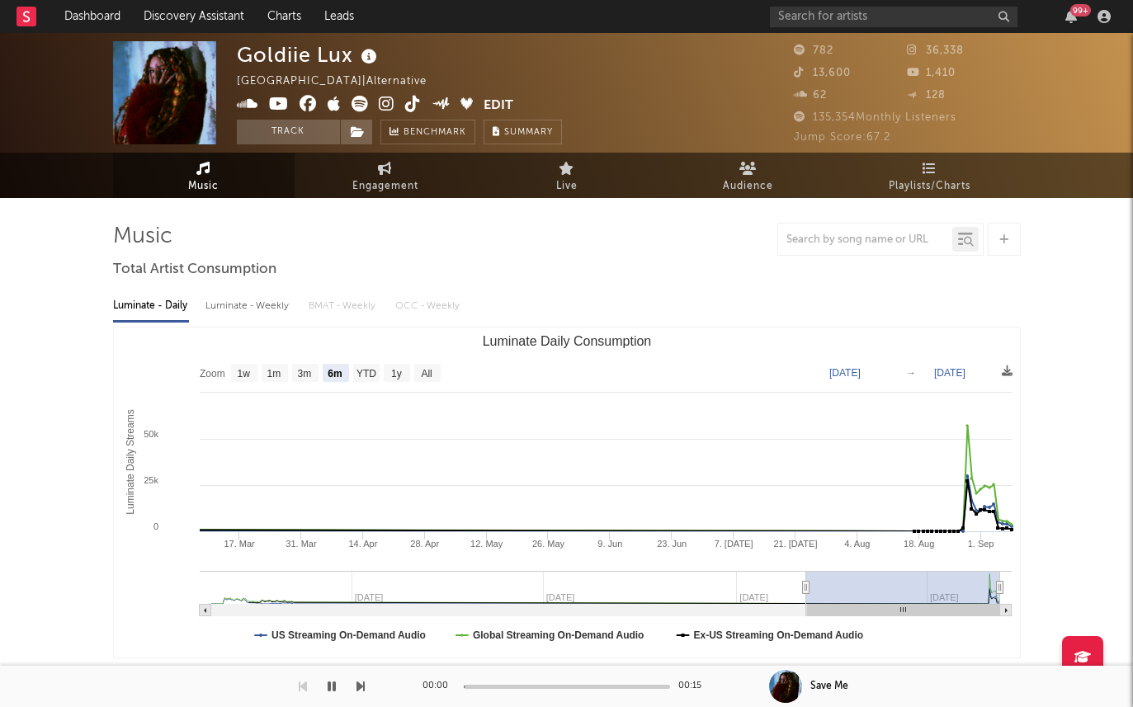
click at [226, 312] on div "Luminate - Weekly" at bounding box center [248, 306] width 87 height 28
select select "6m"
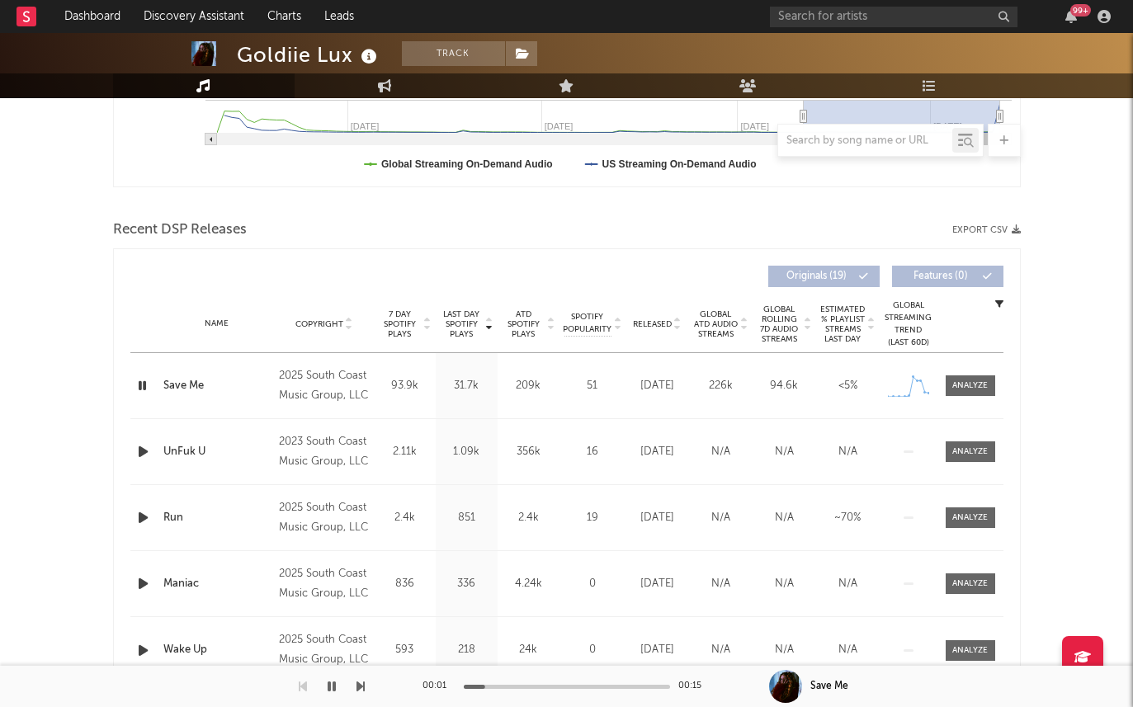
scroll to position [514, 0]
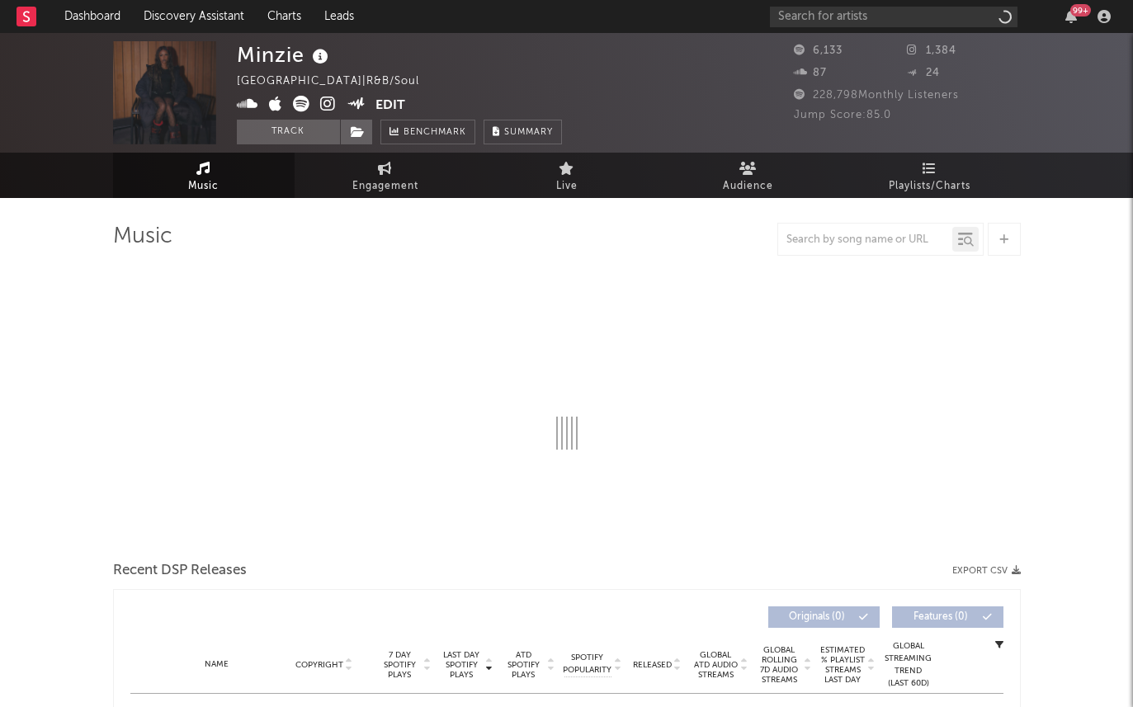
select select "1w"
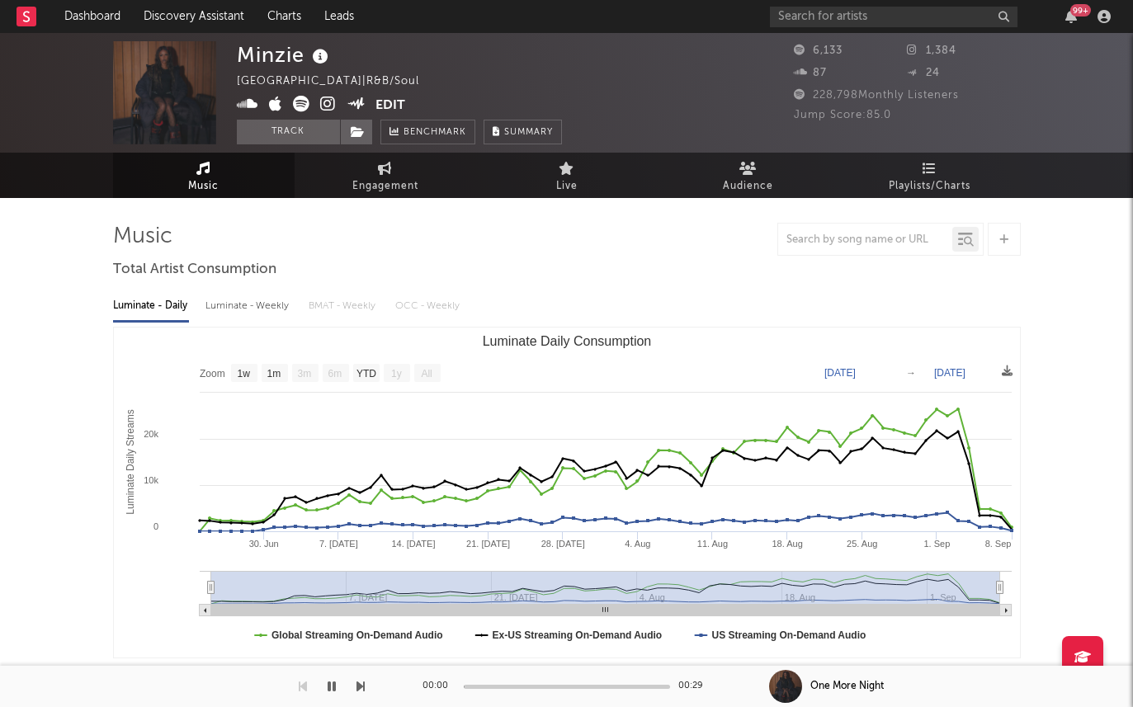
click at [244, 316] on div "Luminate - Weekly" at bounding box center [248, 306] width 87 height 28
select select "1w"
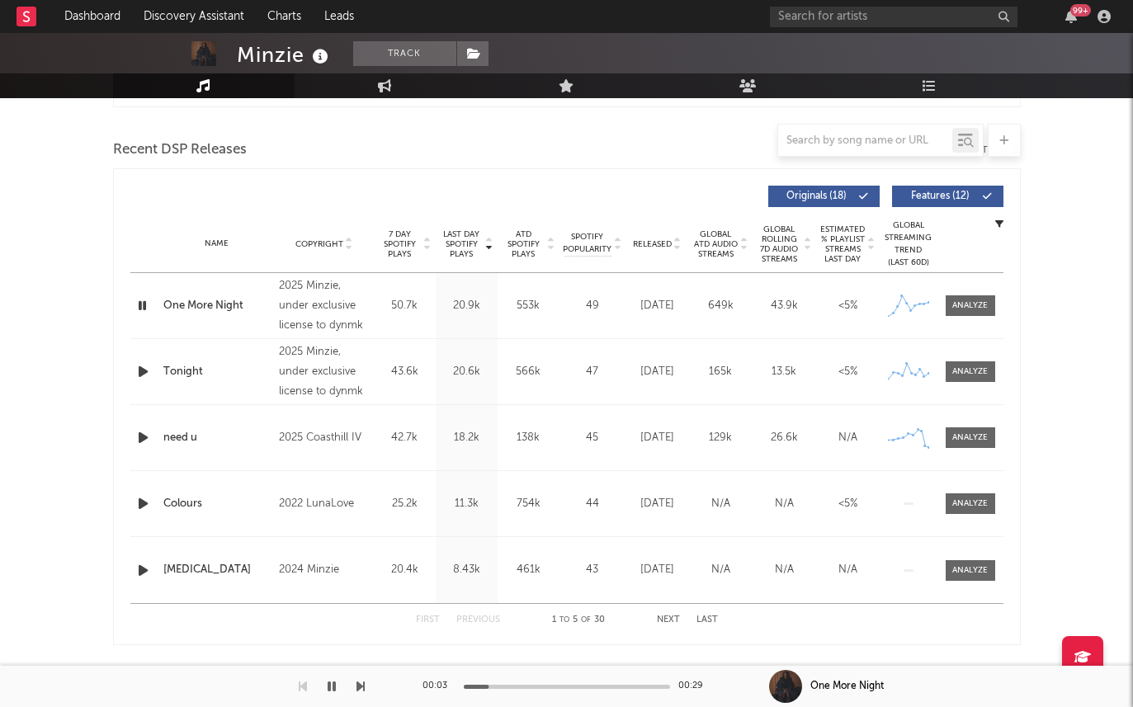
scroll to position [553, 0]
